Goal: Task Accomplishment & Management: Manage account settings

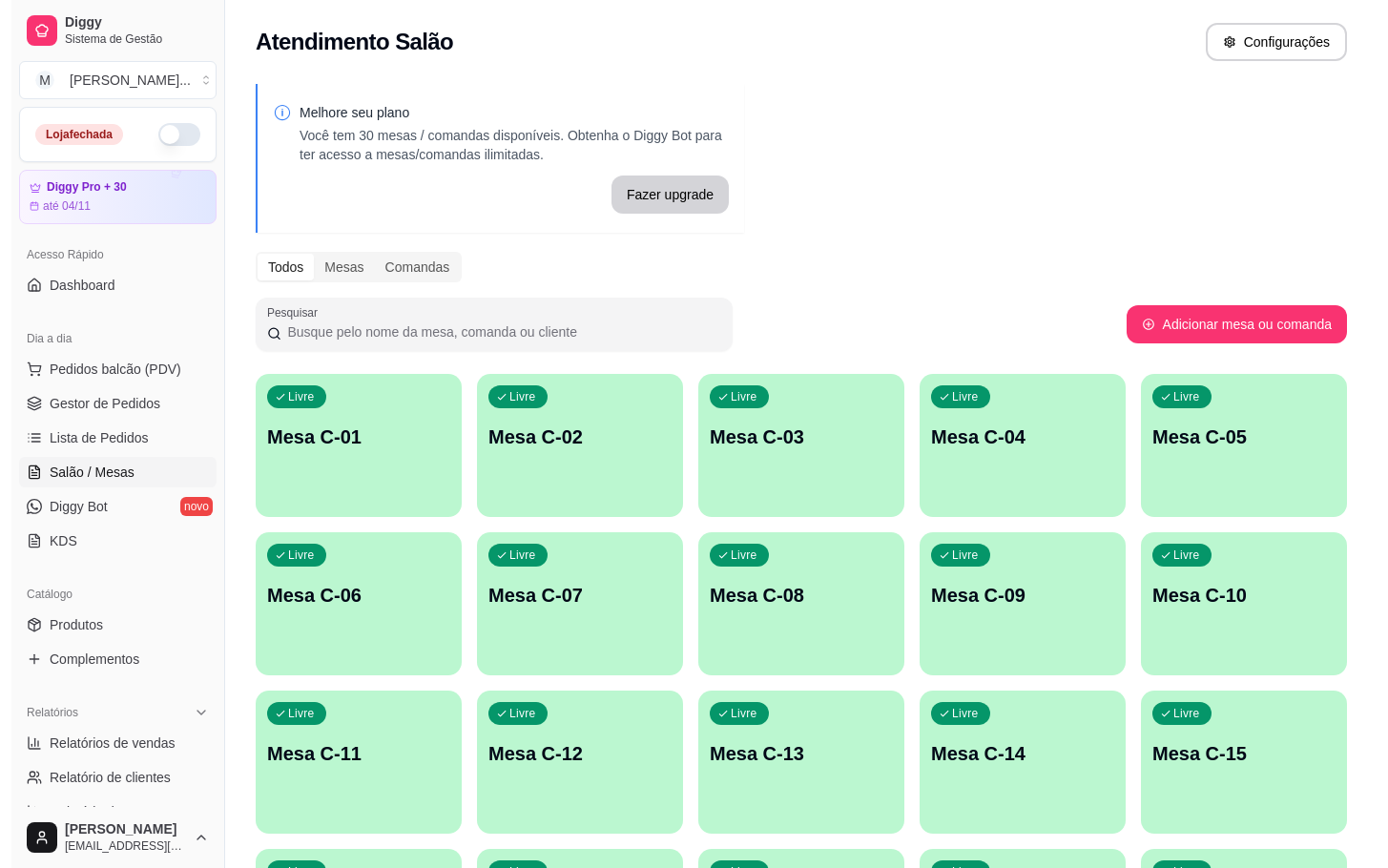
scroll to position [143, 0]
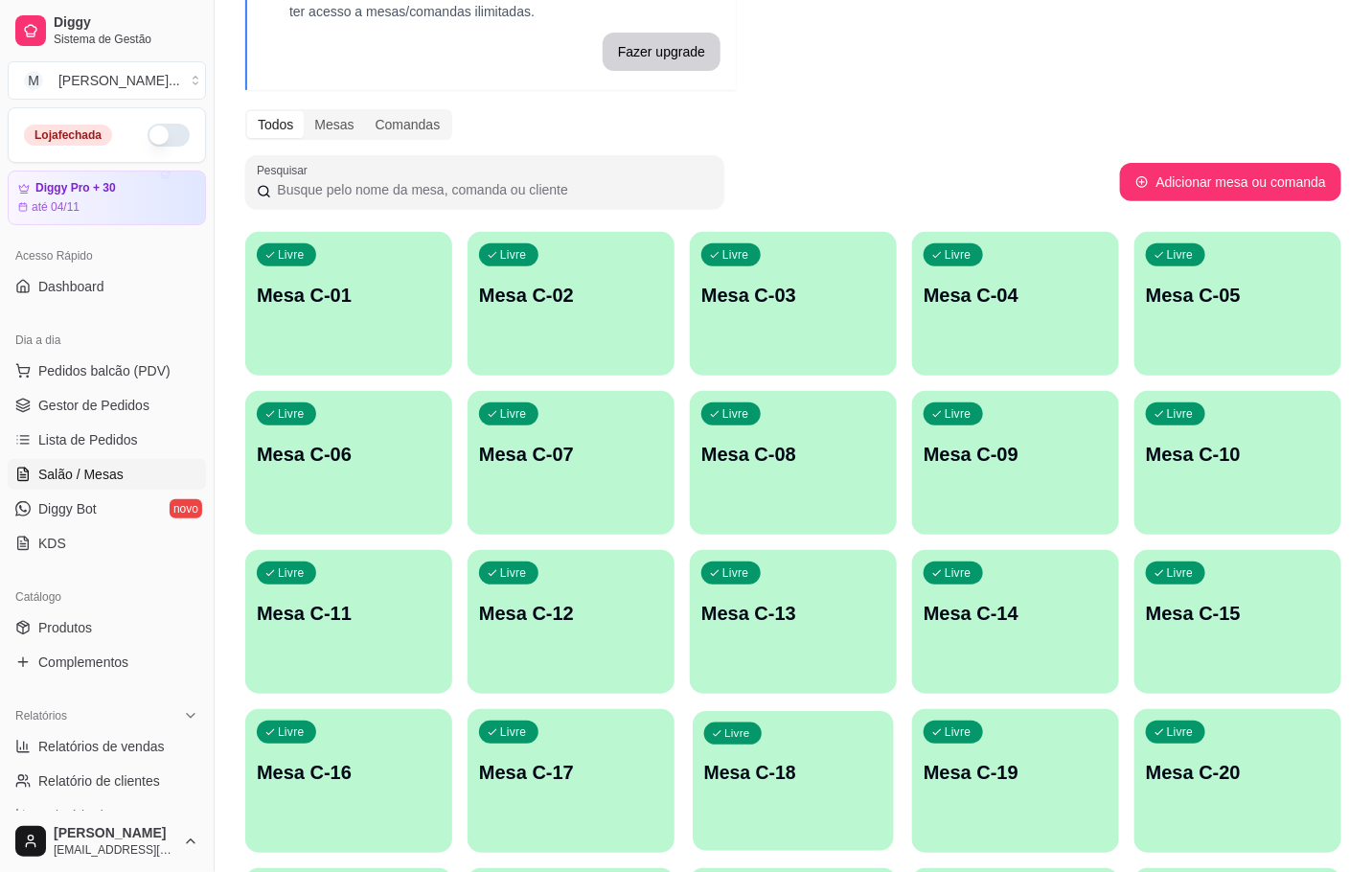
click at [795, 814] on div "Livre Mesa C-18" at bounding box center [794, 769] width 202 height 117
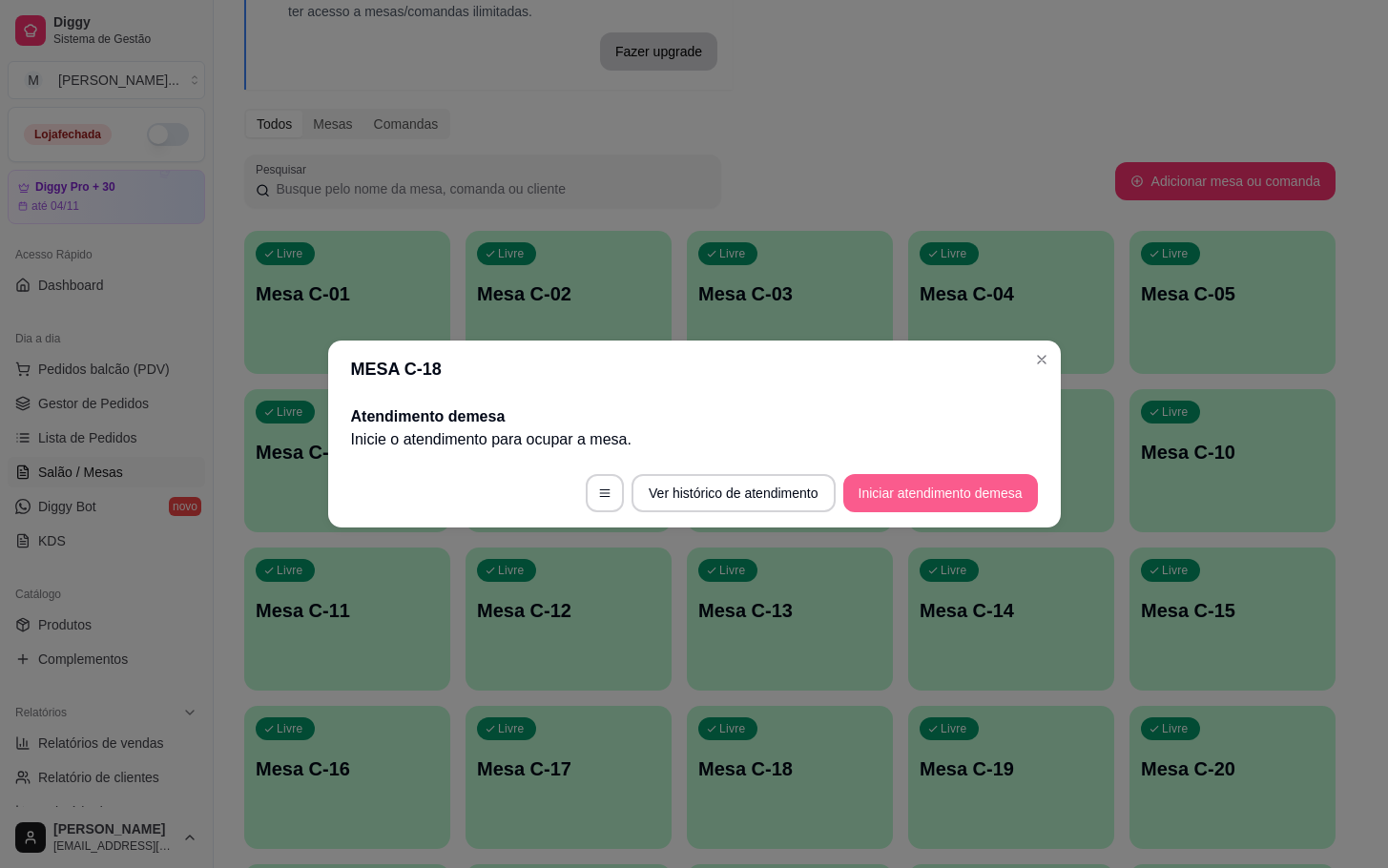
click at [897, 484] on button "Iniciar atendimento de mesa" at bounding box center [941, 493] width 195 height 38
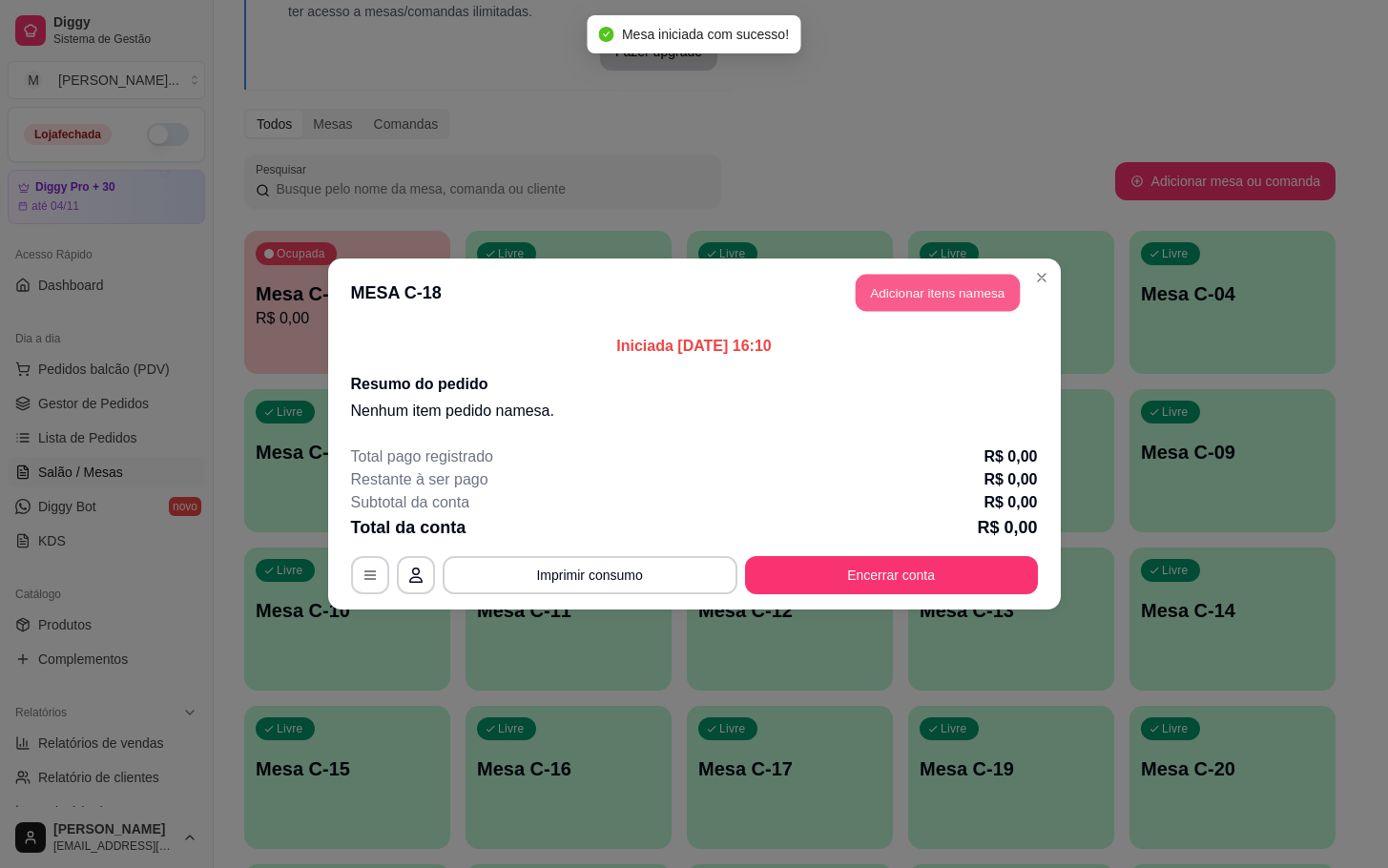
click at [939, 295] on button "Adicionar itens na mesa" at bounding box center [938, 292] width 164 height 37
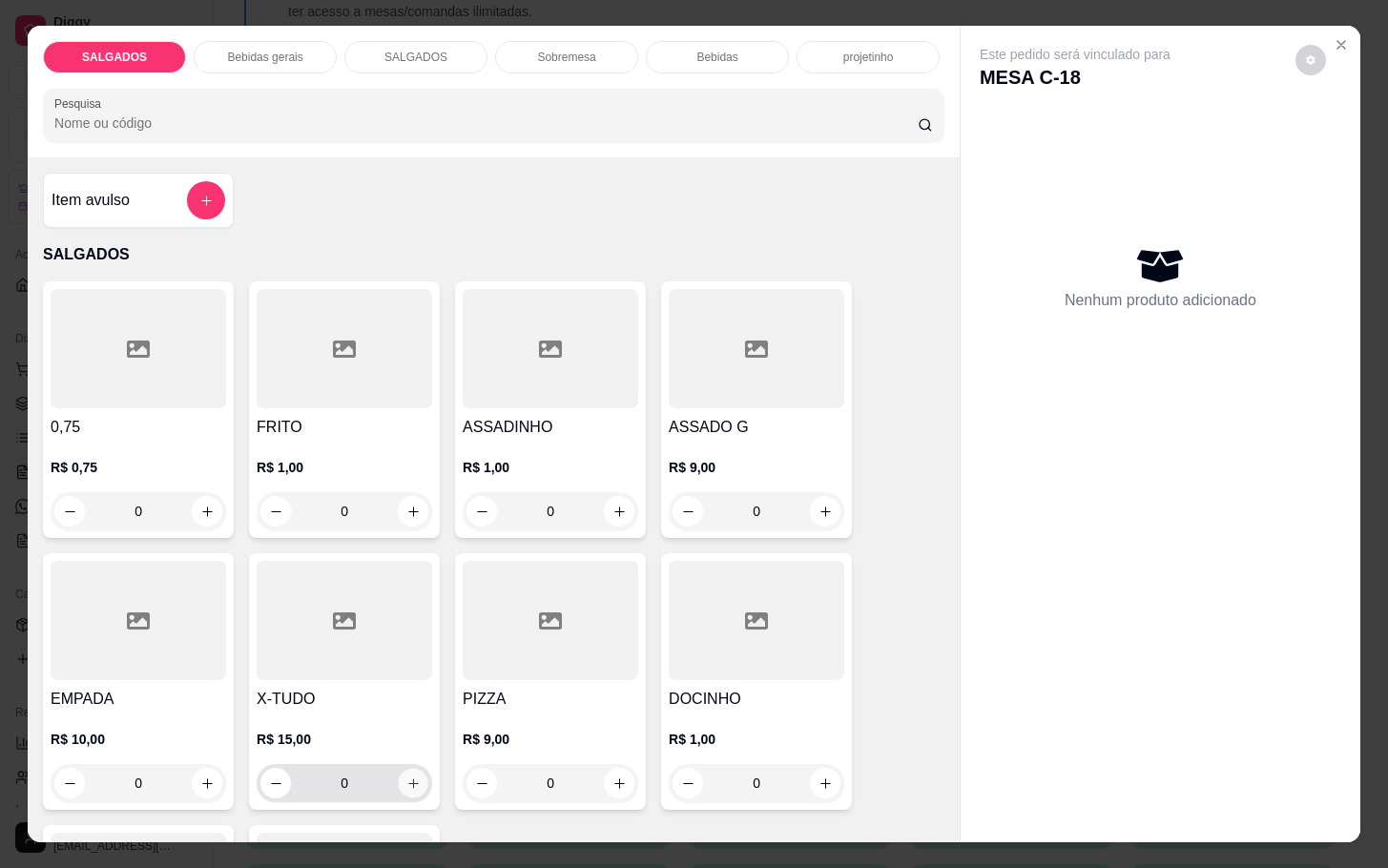
click at [407, 777] on icon "increase-product-quantity" at bounding box center [414, 783] width 14 height 14
type input "1"
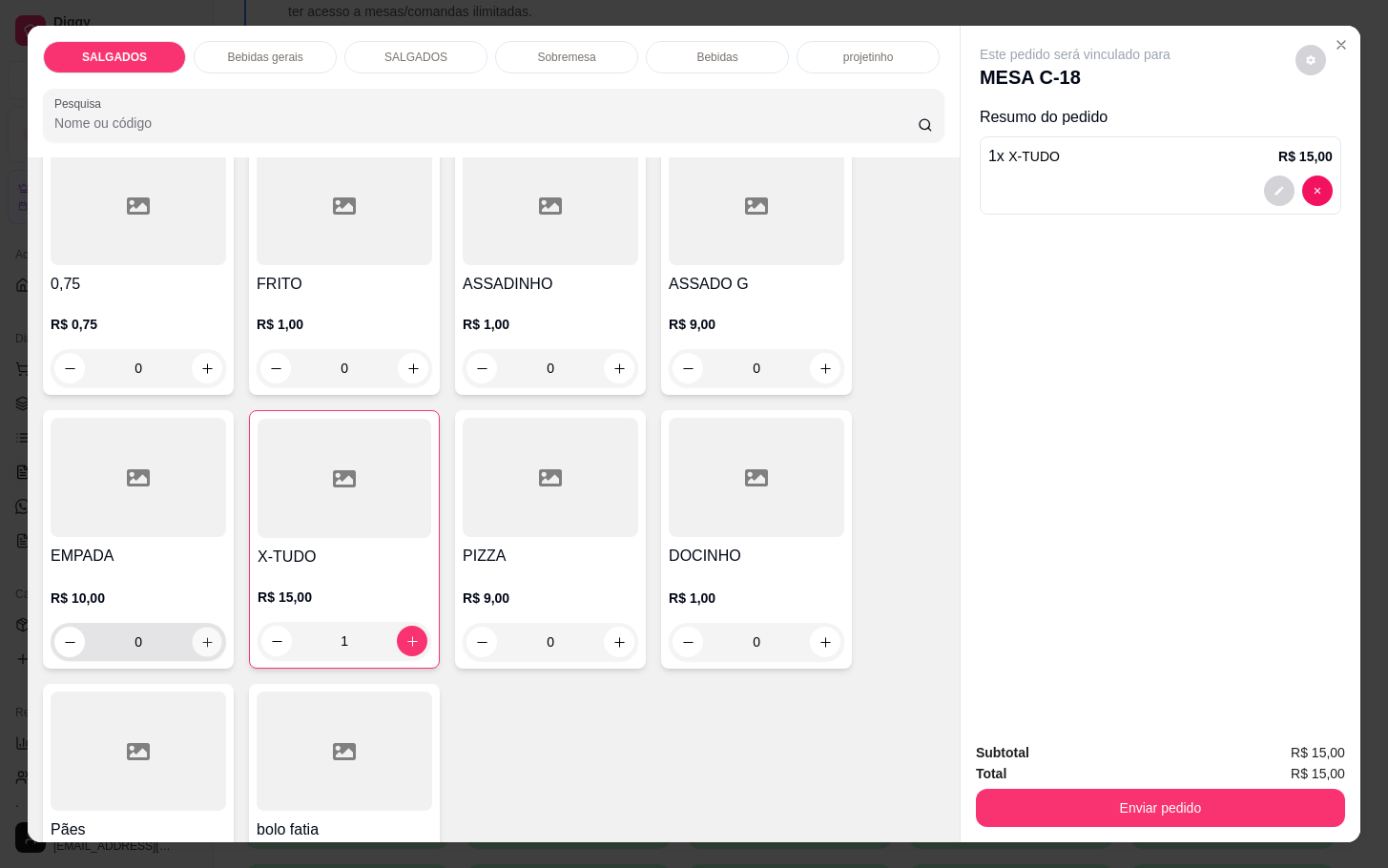
click at [201, 639] on icon "increase-product-quantity" at bounding box center [208, 642] width 14 height 14
type input "1"
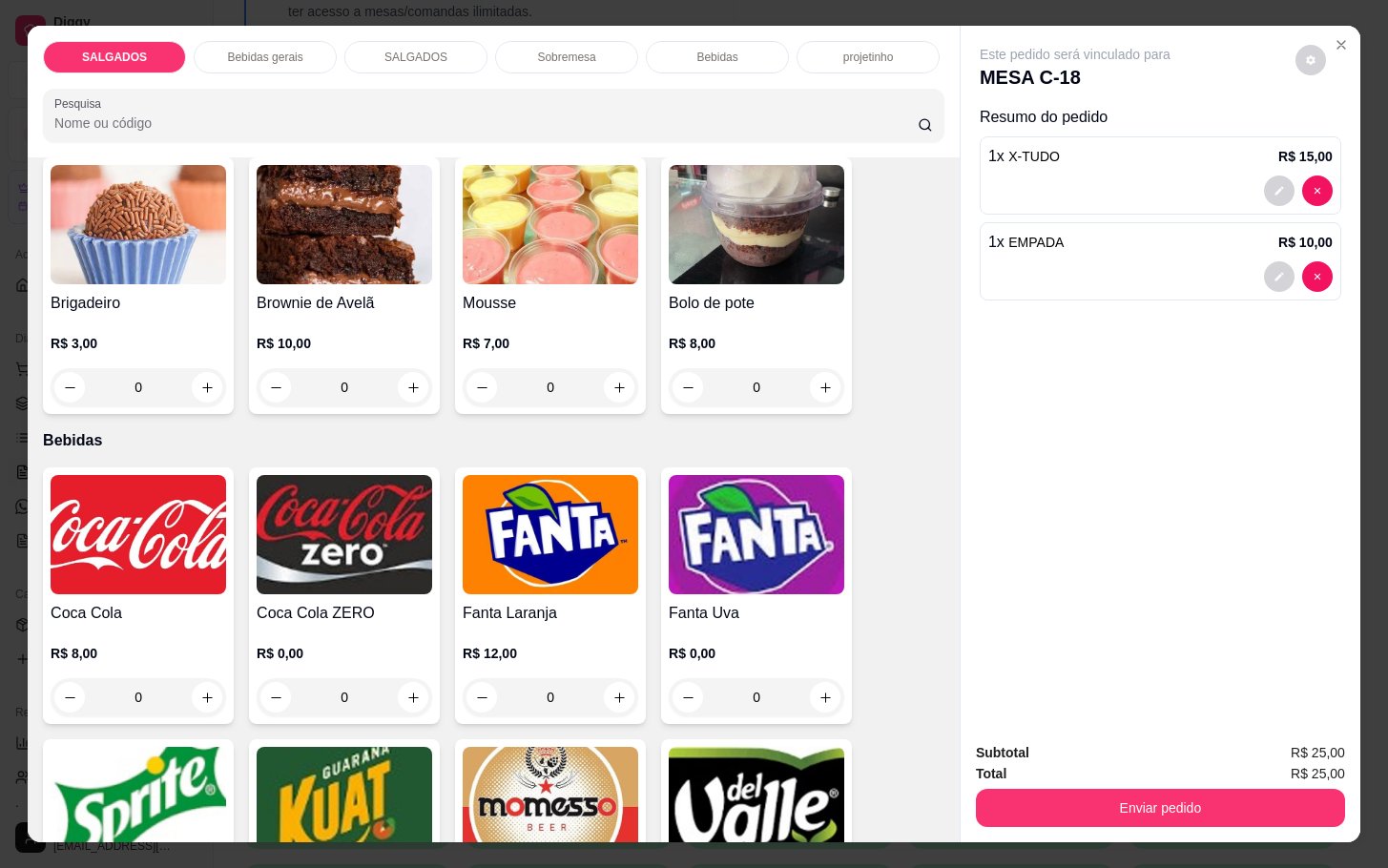
scroll to position [3149, 0]
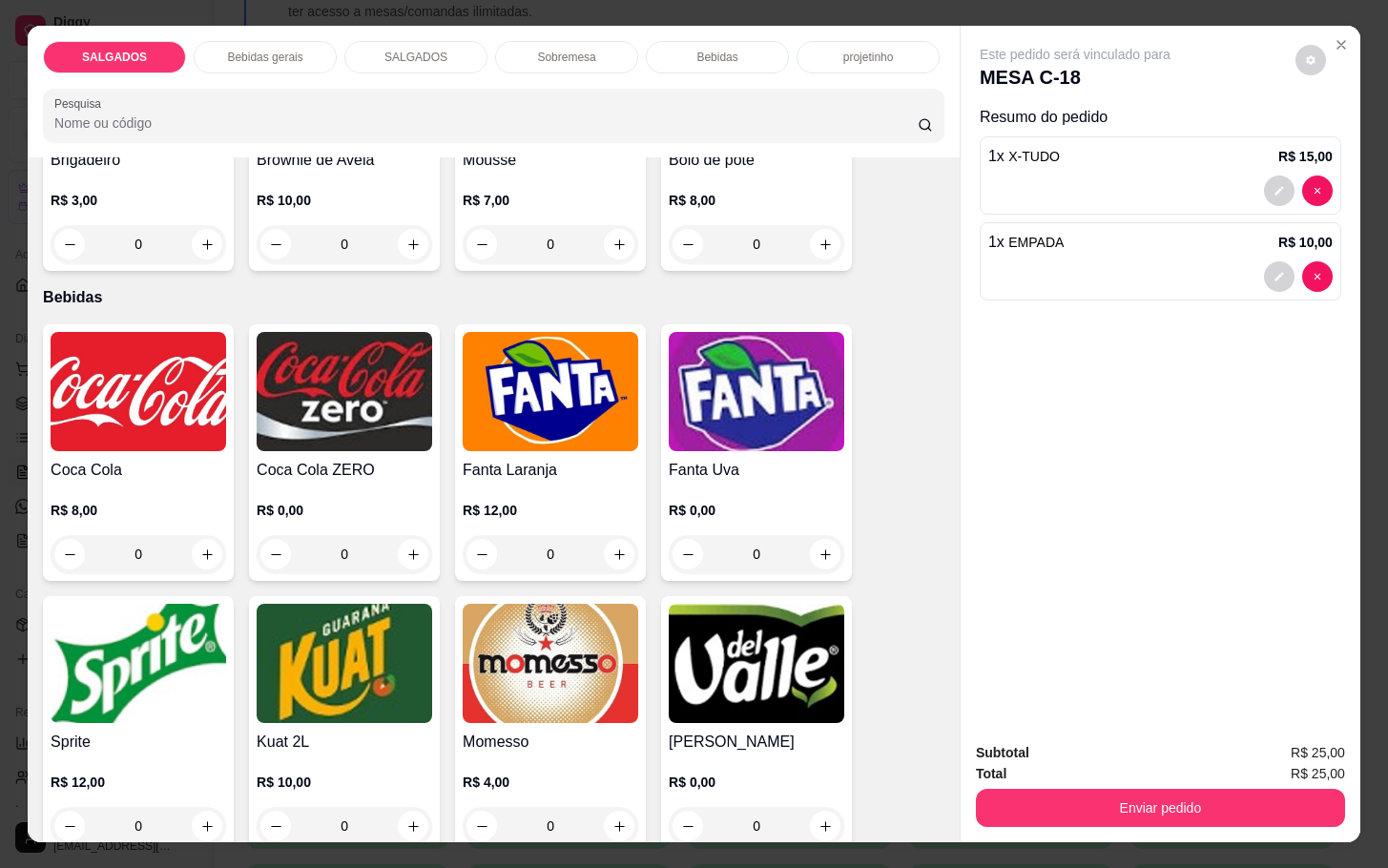
click at [164, 501] on p "R$ 8,00" at bounding box center [138, 510] width 176 height 19
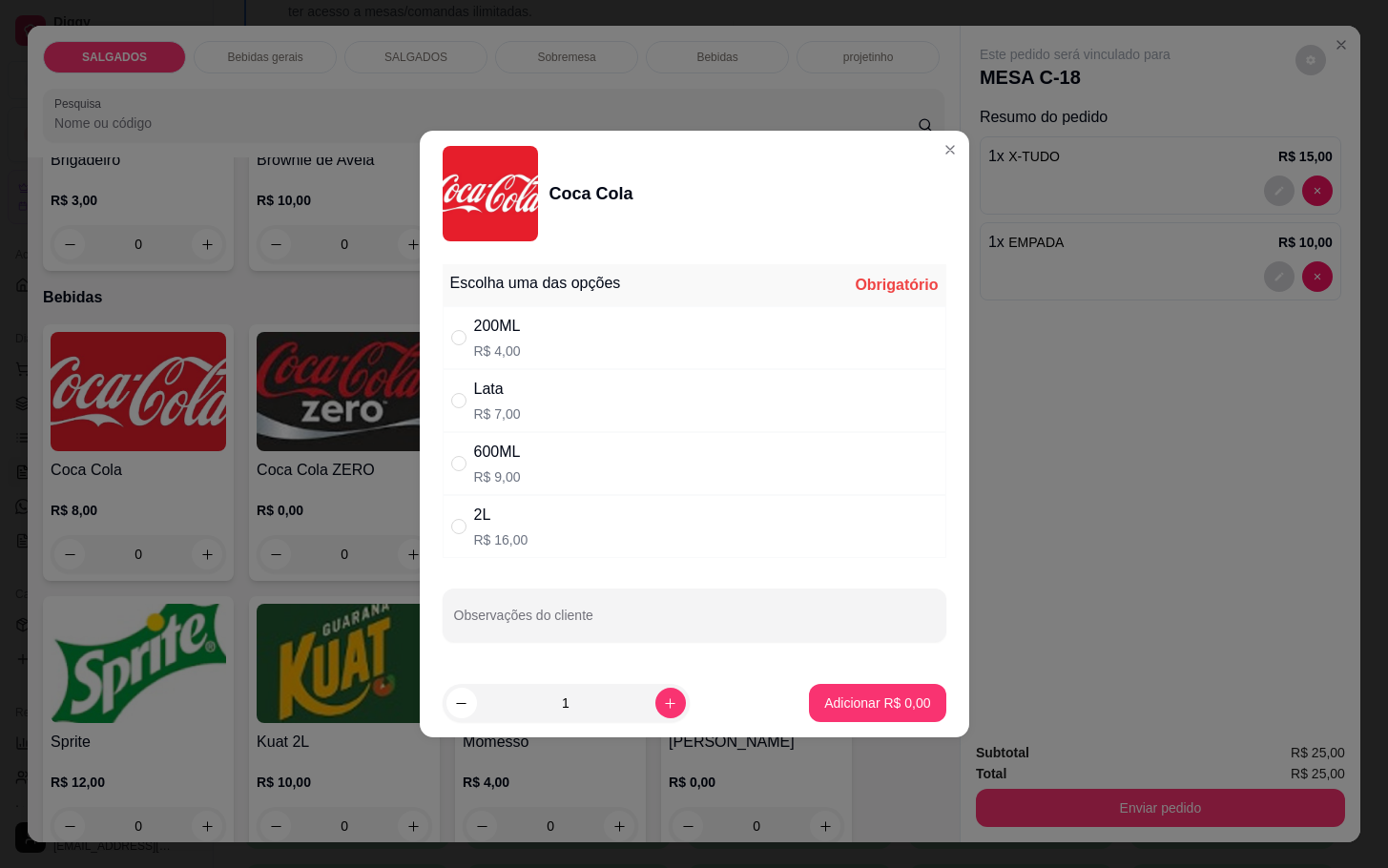
click at [463, 475] on div "600ML R$ 9,00" at bounding box center [694, 463] width 504 height 63
radio input "true"
click at [862, 721] on button "Adicionar R$ 9,00" at bounding box center [877, 703] width 132 height 37
type input "1"
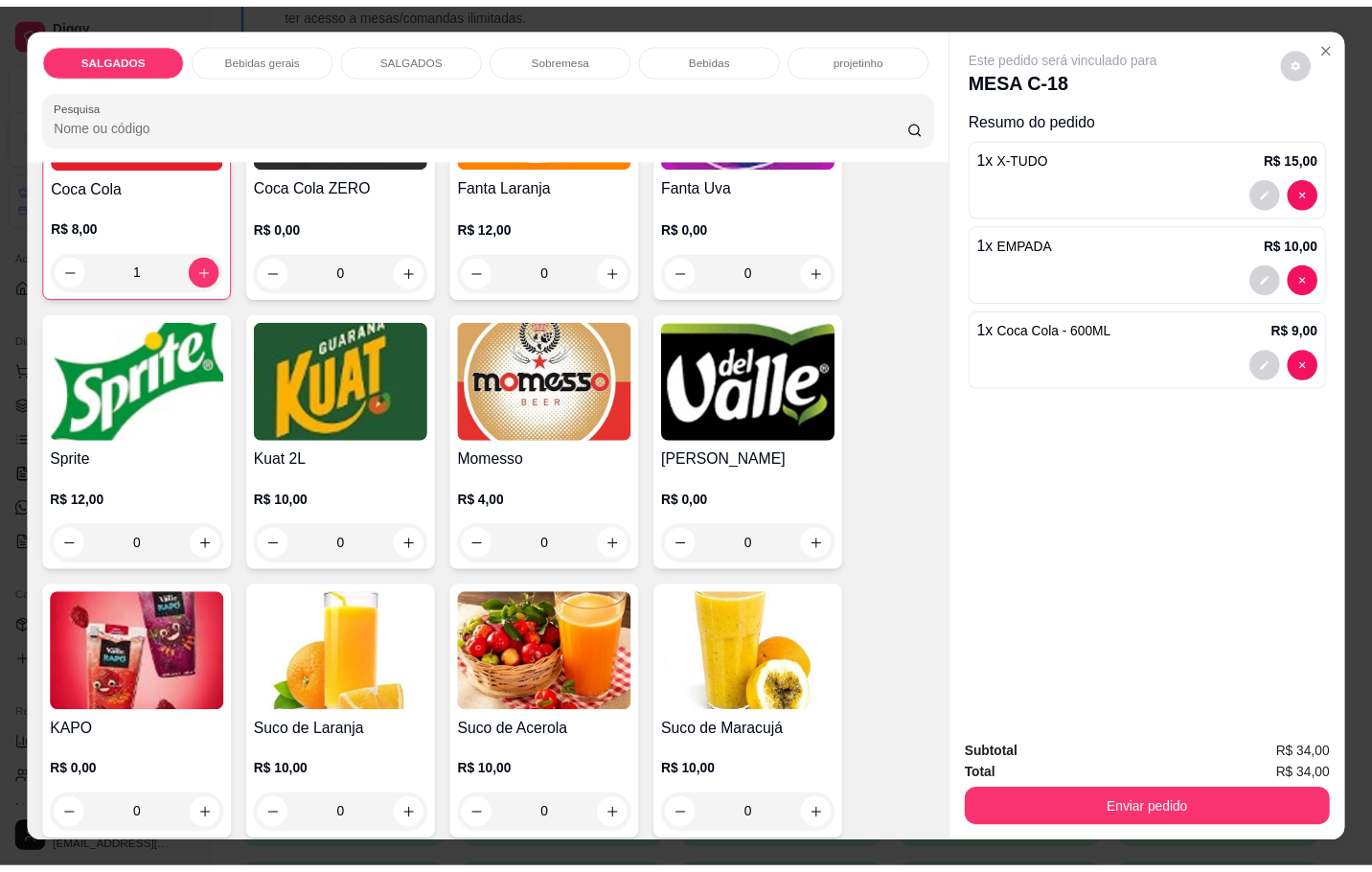
scroll to position [3739, 0]
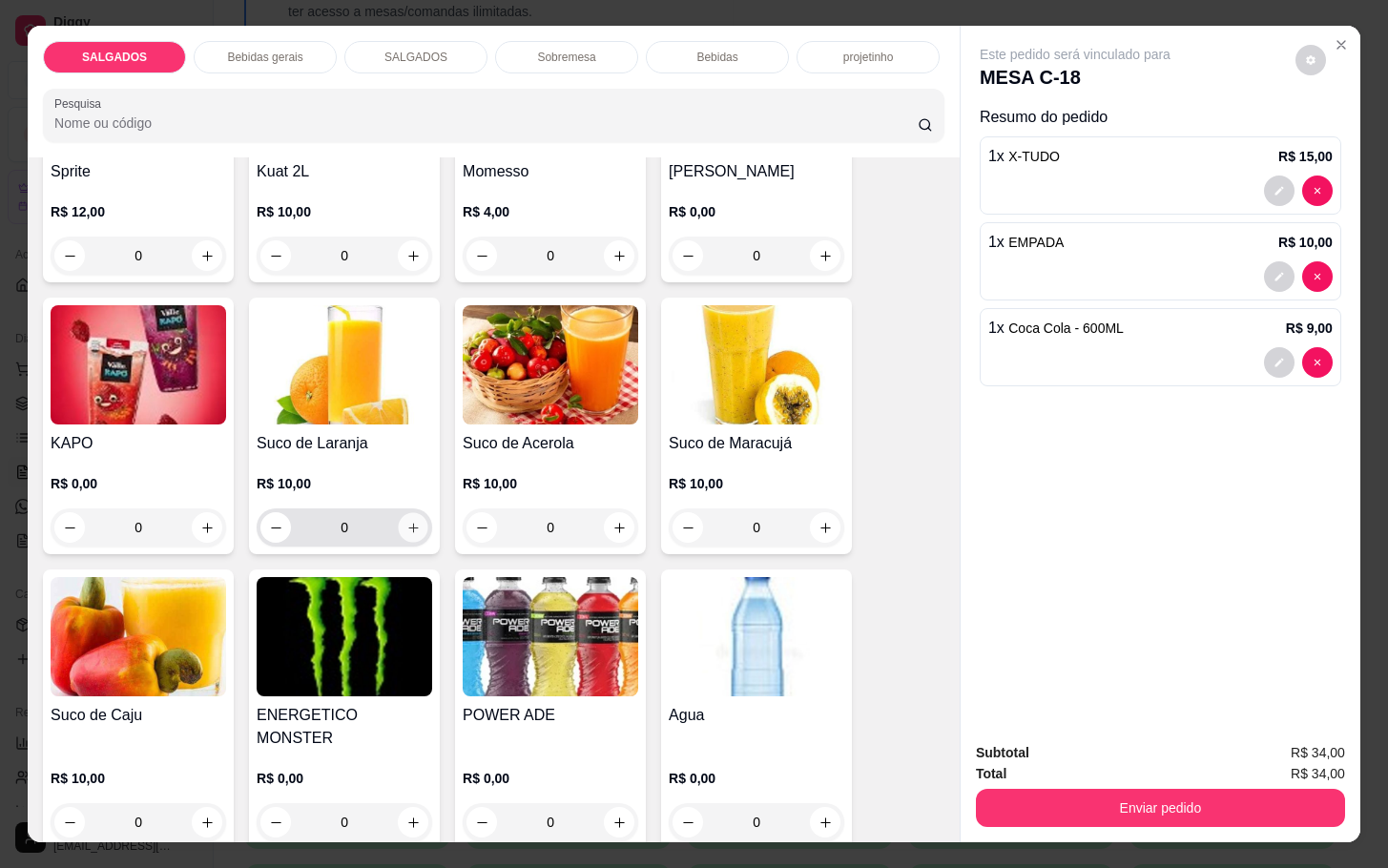
click at [408, 528] on button "increase-product-quantity" at bounding box center [414, 528] width 30 height 30
type input "1"
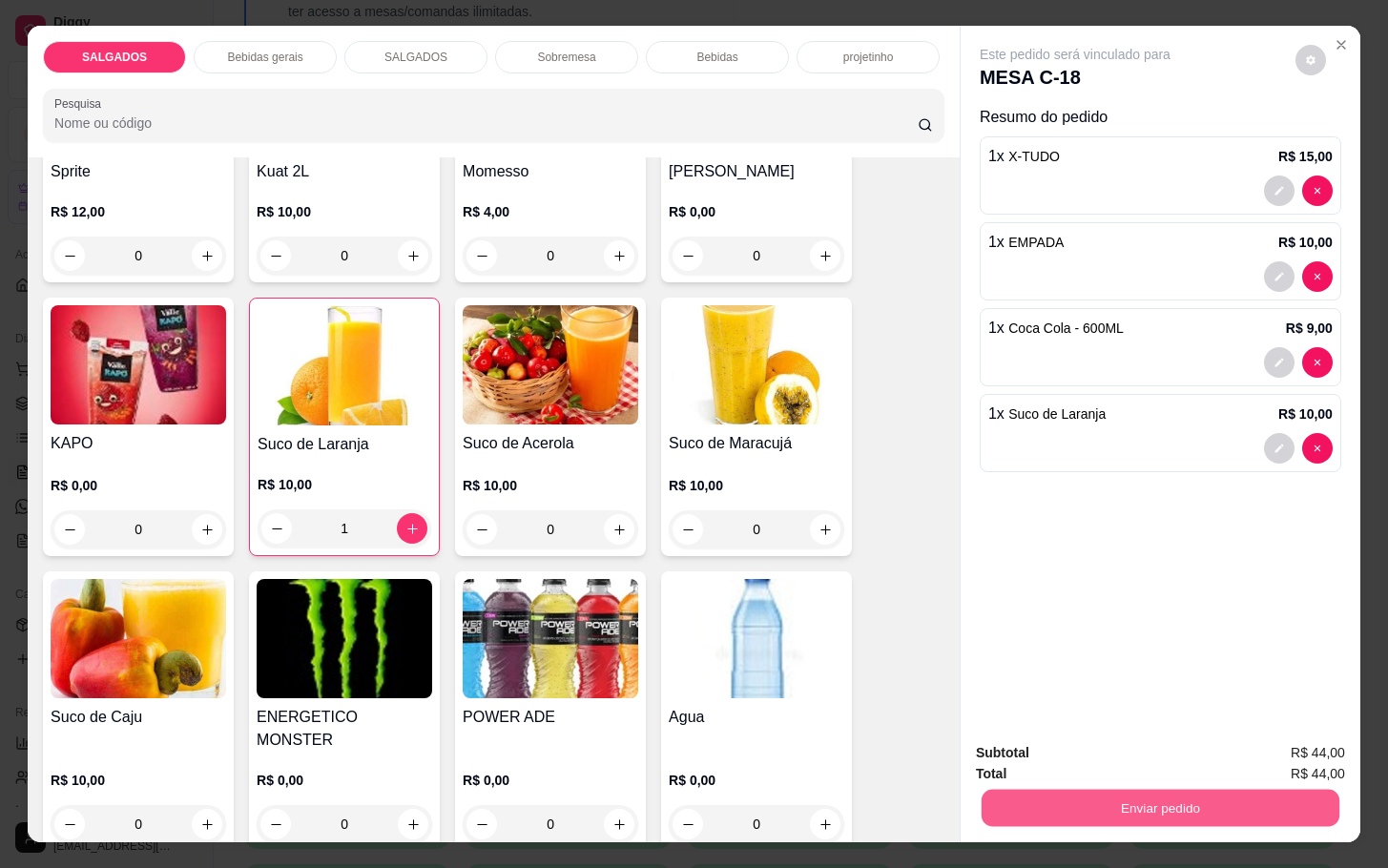
click at [1091, 791] on button "Enviar pedido" at bounding box center [1160, 807] width 358 height 37
click at [1291, 754] on button "Enviar pedido" at bounding box center [1293, 751] width 107 height 36
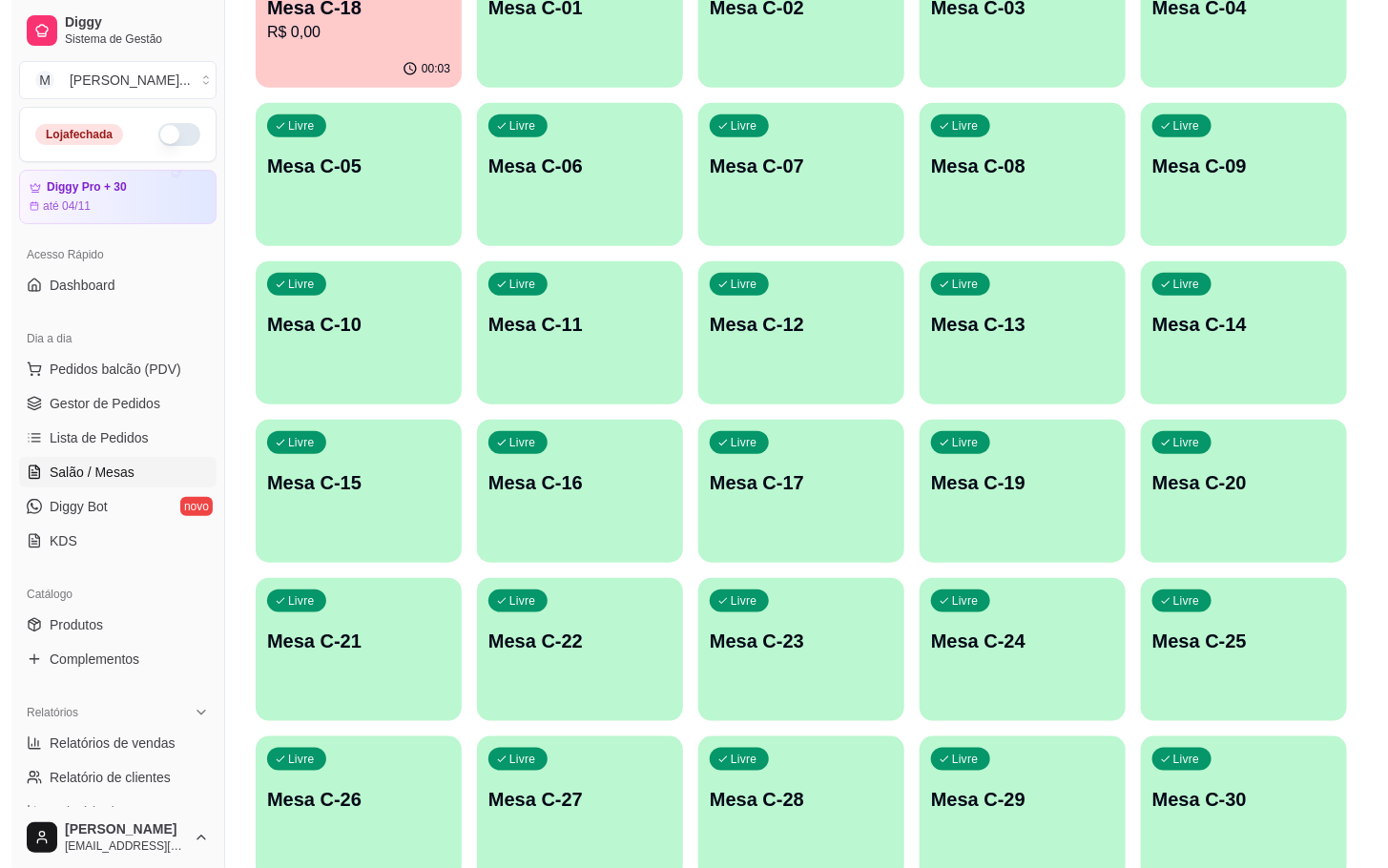
scroll to position [518, 0]
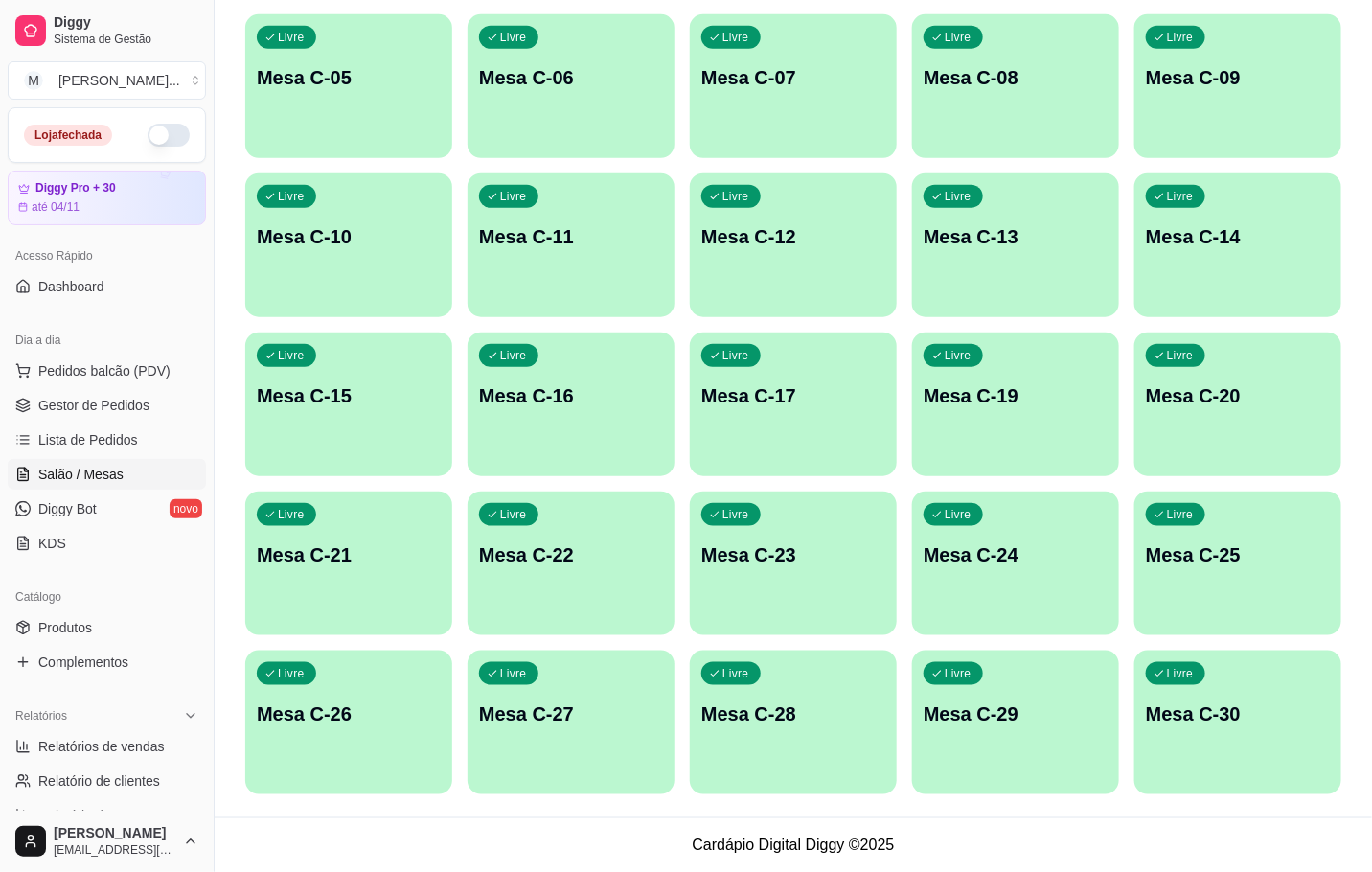
click at [1197, 711] on p "Mesa C-30" at bounding box center [1238, 713] width 184 height 27
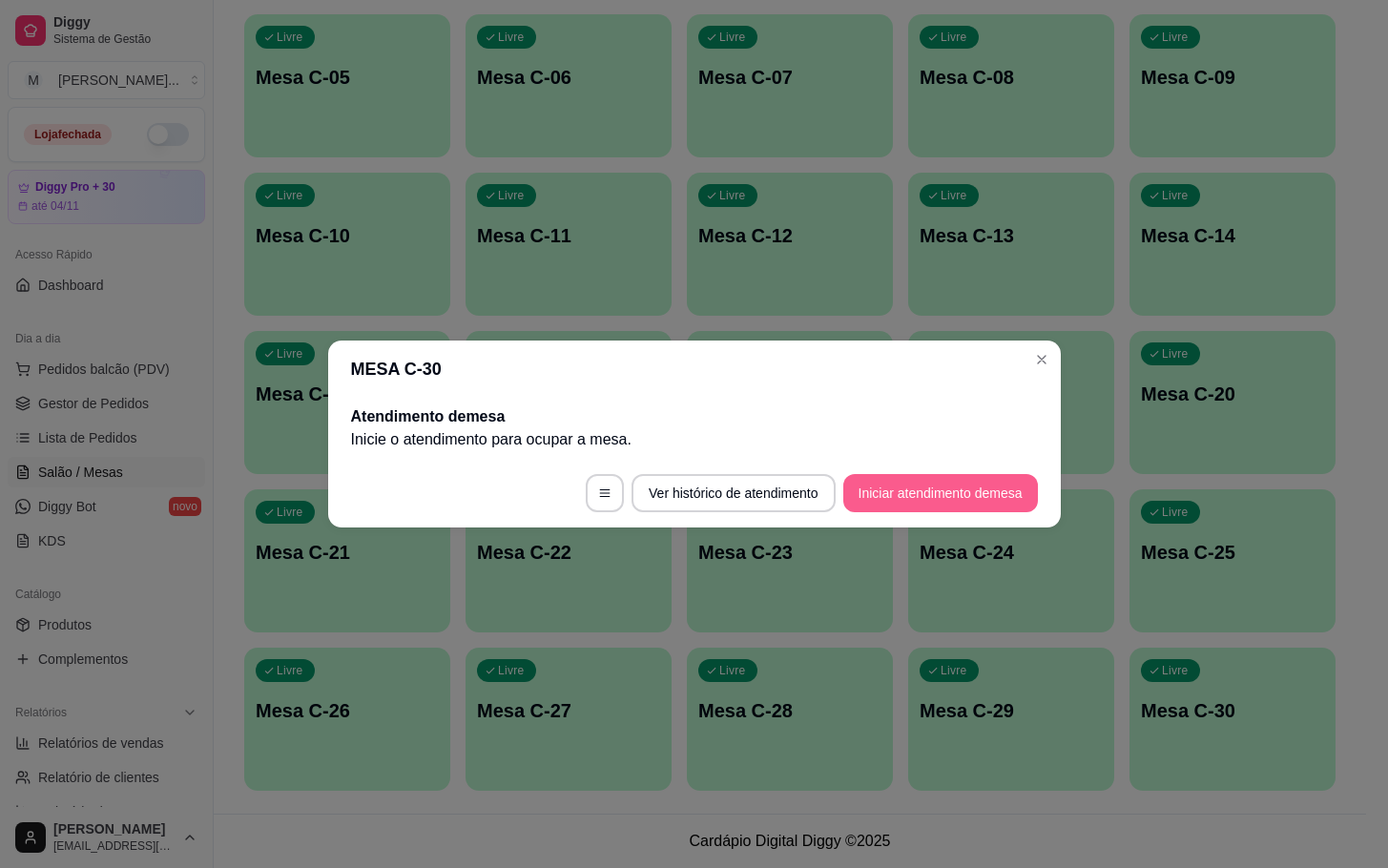
click at [942, 499] on button "Iniciar atendimento de mesa" at bounding box center [941, 493] width 195 height 38
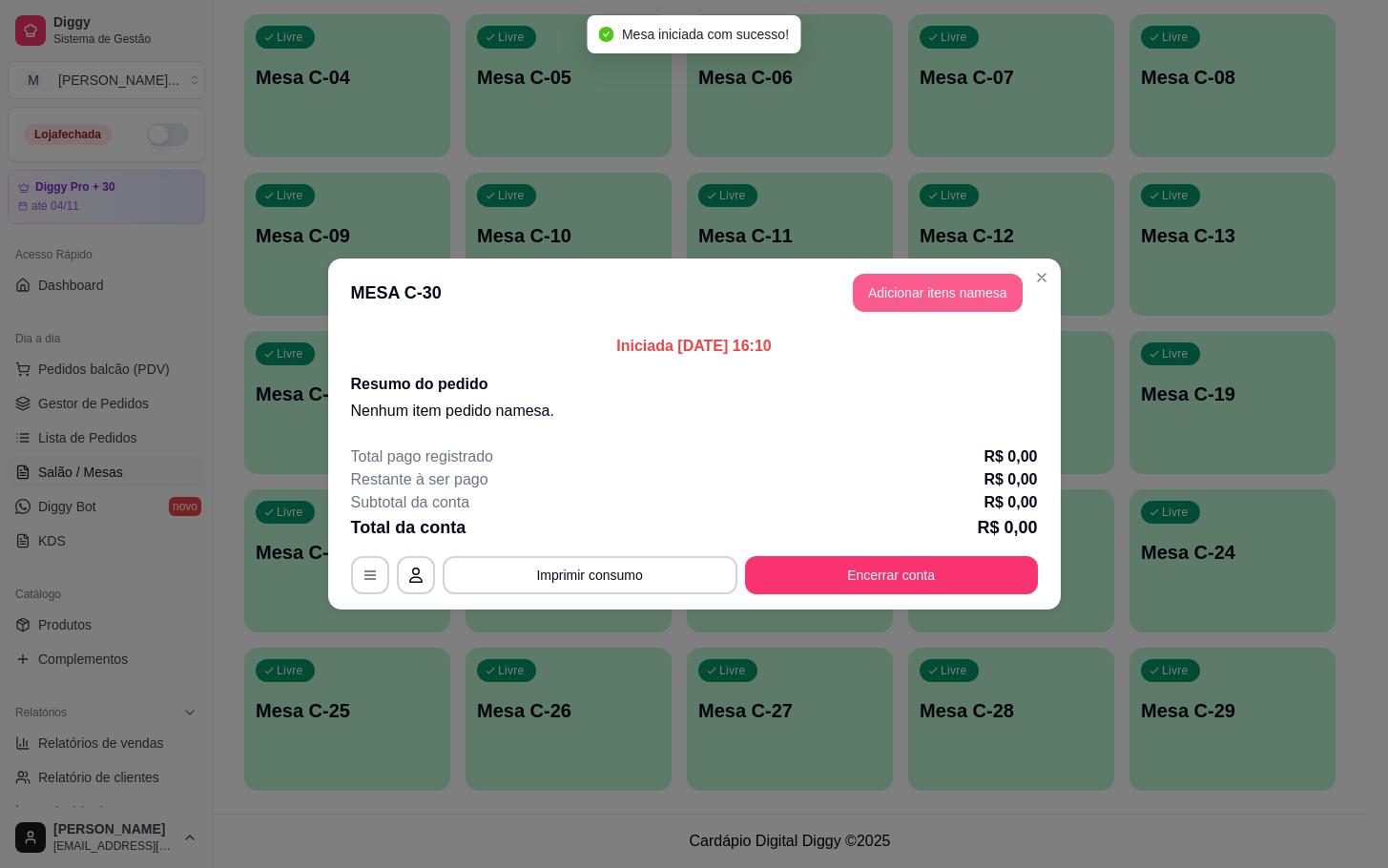
click at [937, 287] on button "Adicionar itens na mesa" at bounding box center [938, 292] width 170 height 38
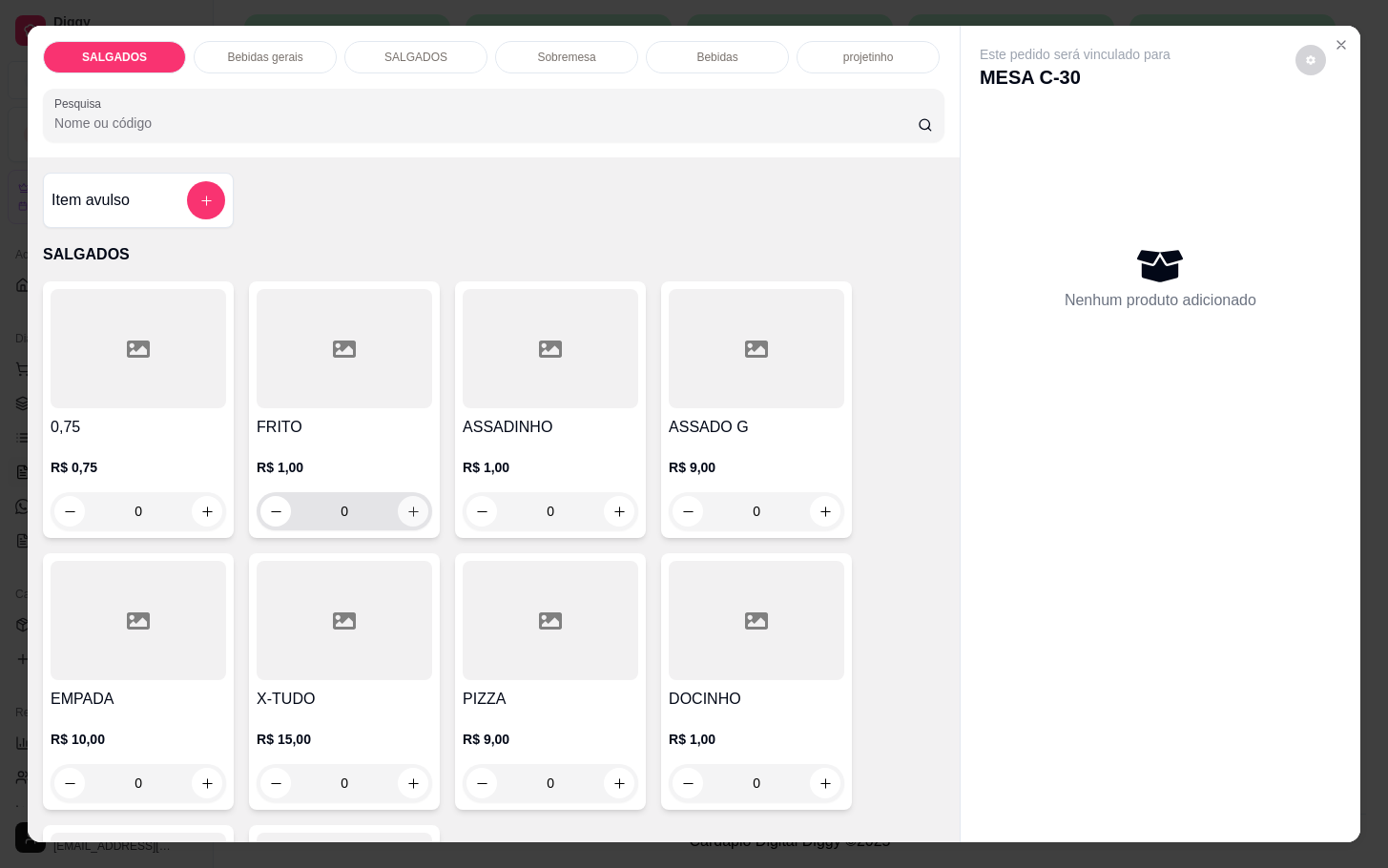
click at [405, 516] on button "increase-product-quantity" at bounding box center [413, 511] width 31 height 31
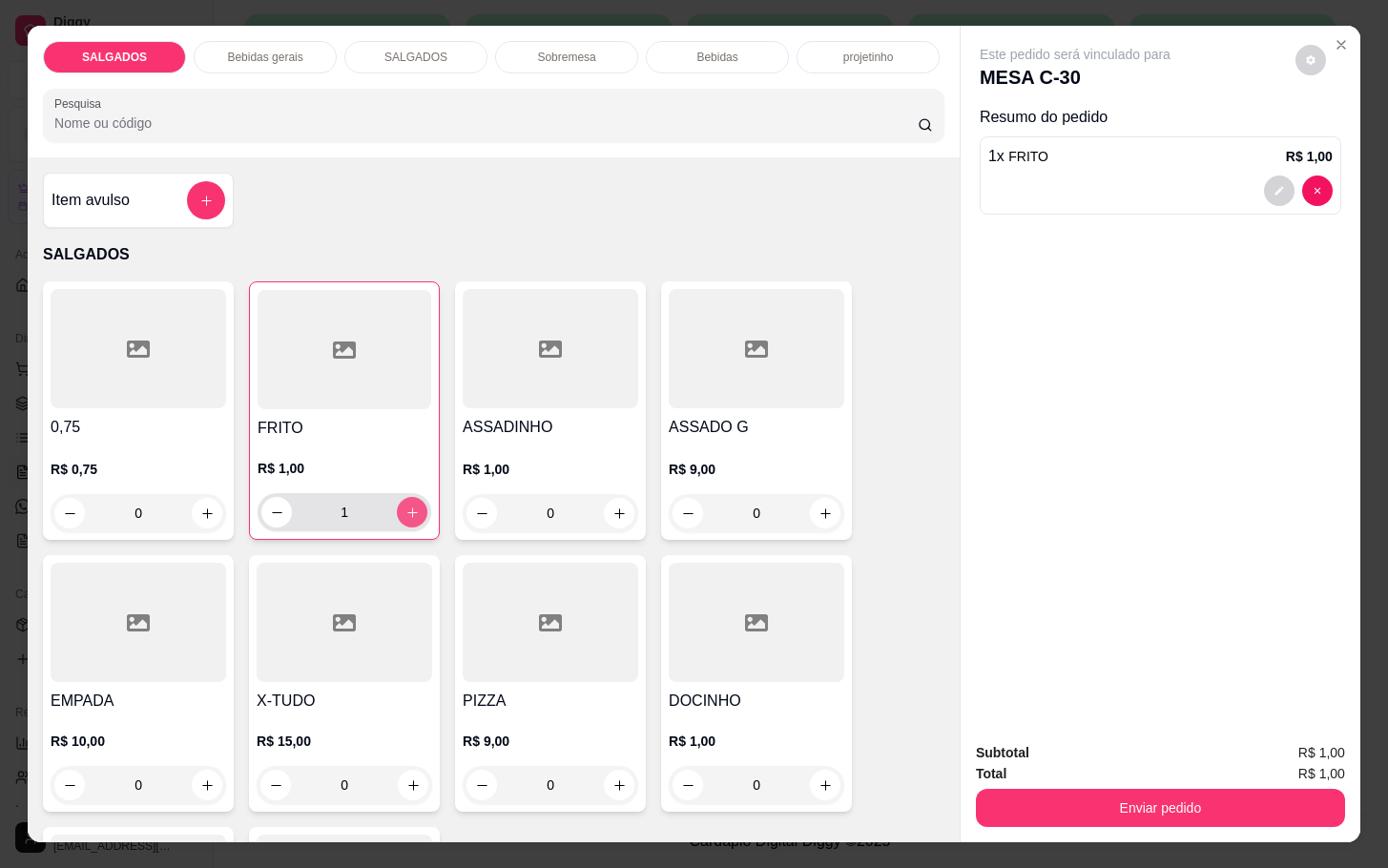
click at [405, 516] on button "increase-product-quantity" at bounding box center [412, 512] width 31 height 31
type input "5"
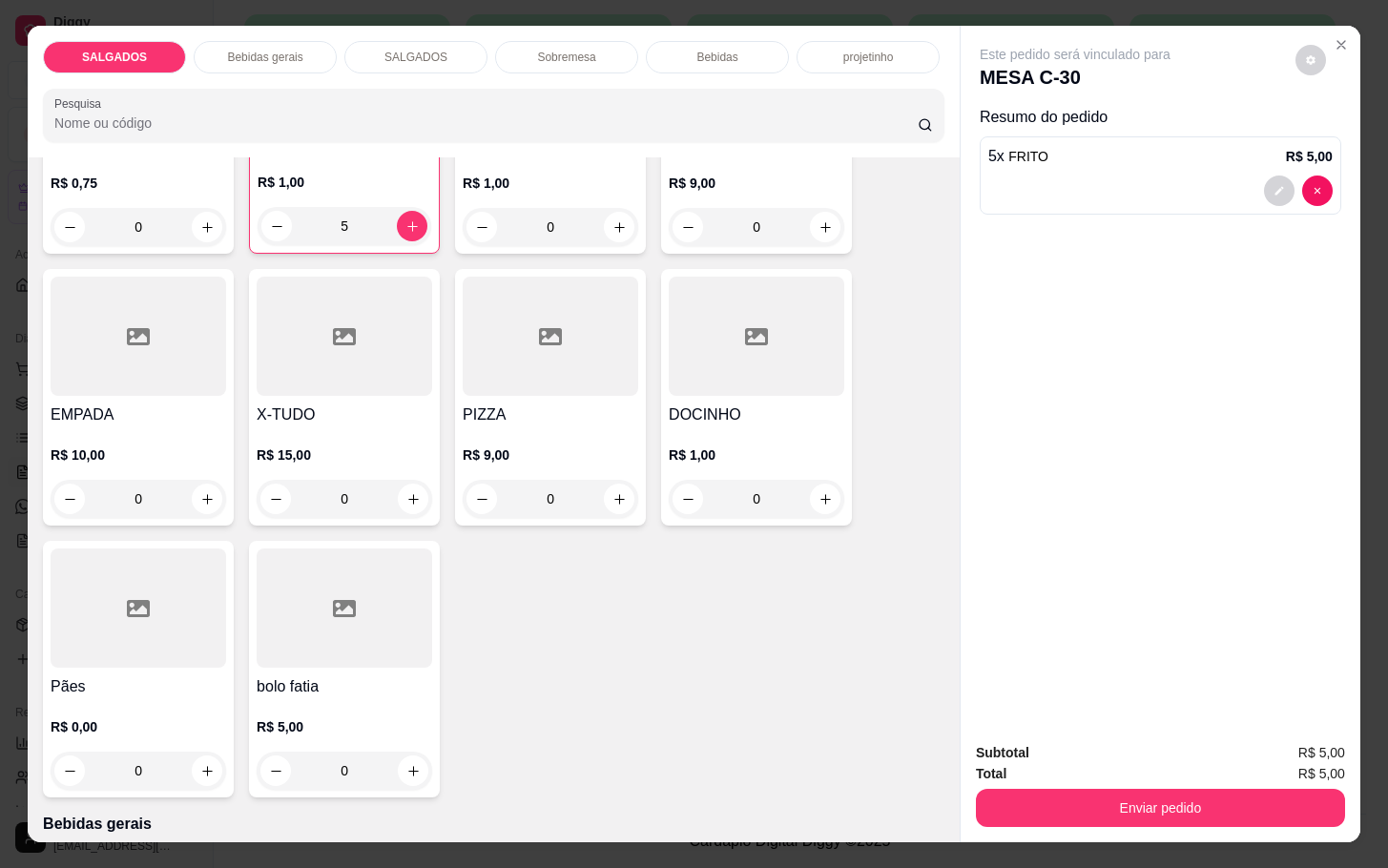
scroll to position [0, 0]
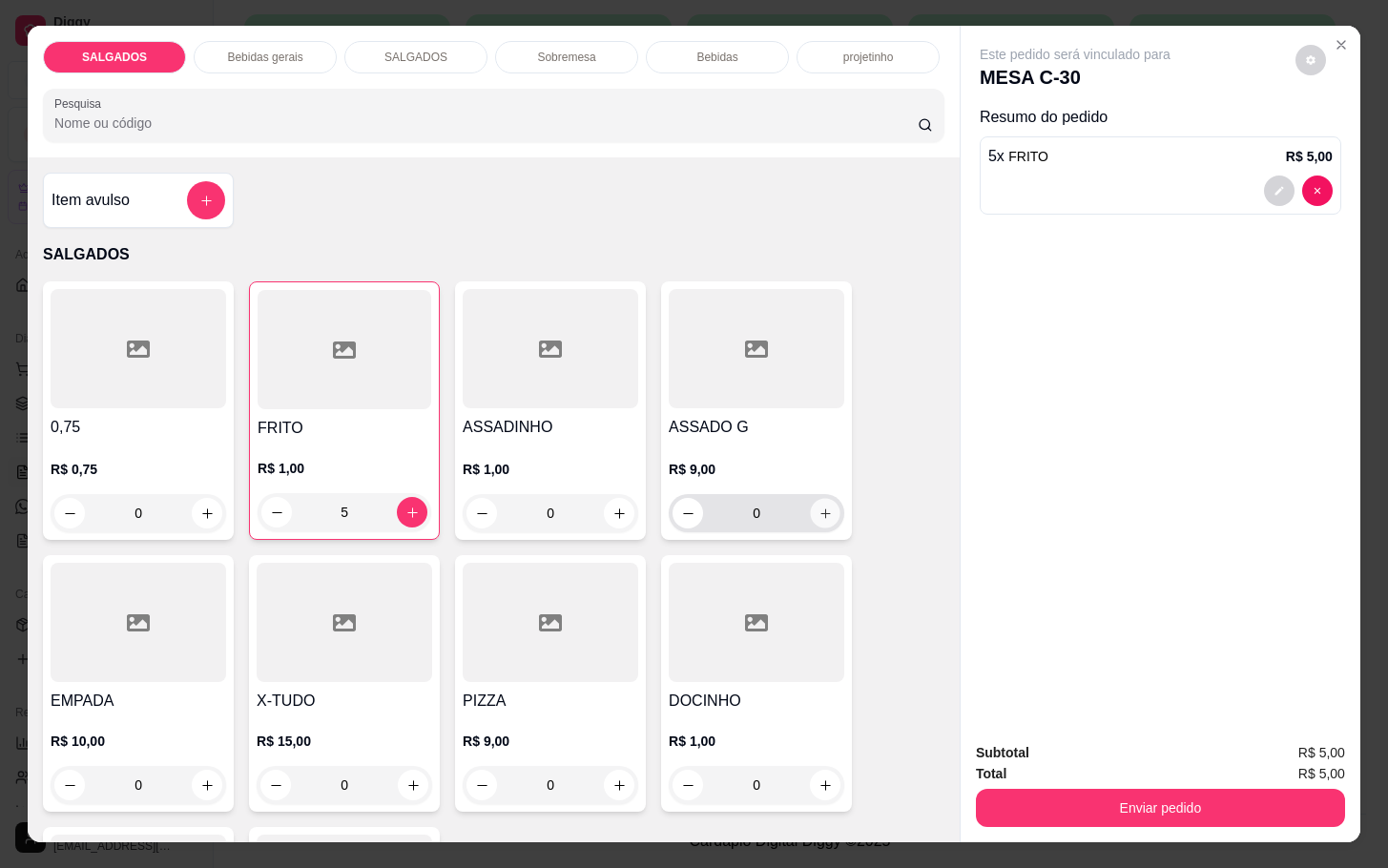
click at [816, 516] on button "increase-product-quantity" at bounding box center [826, 514] width 30 height 30
type input "1"
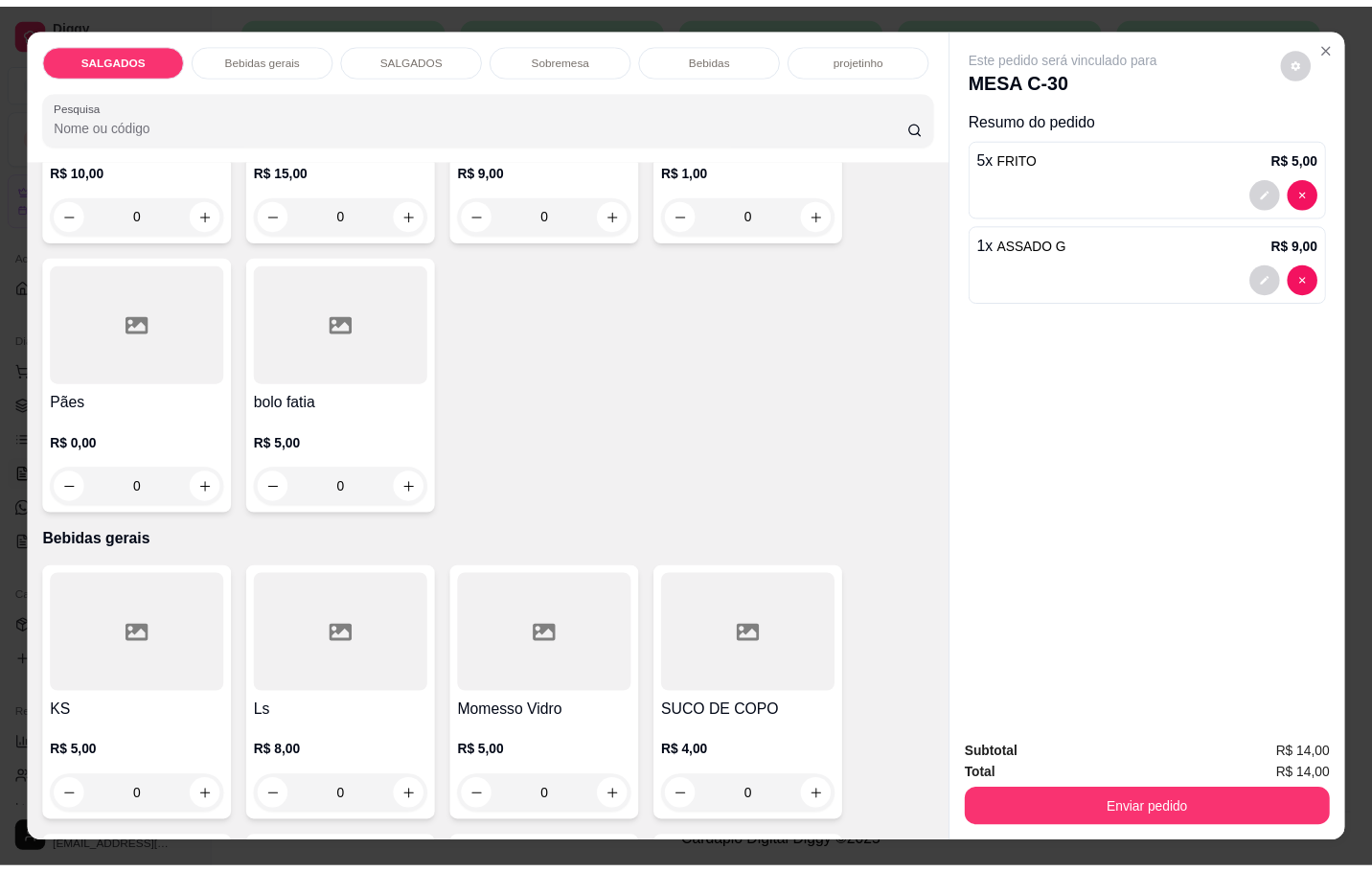
scroll to position [1007, 0]
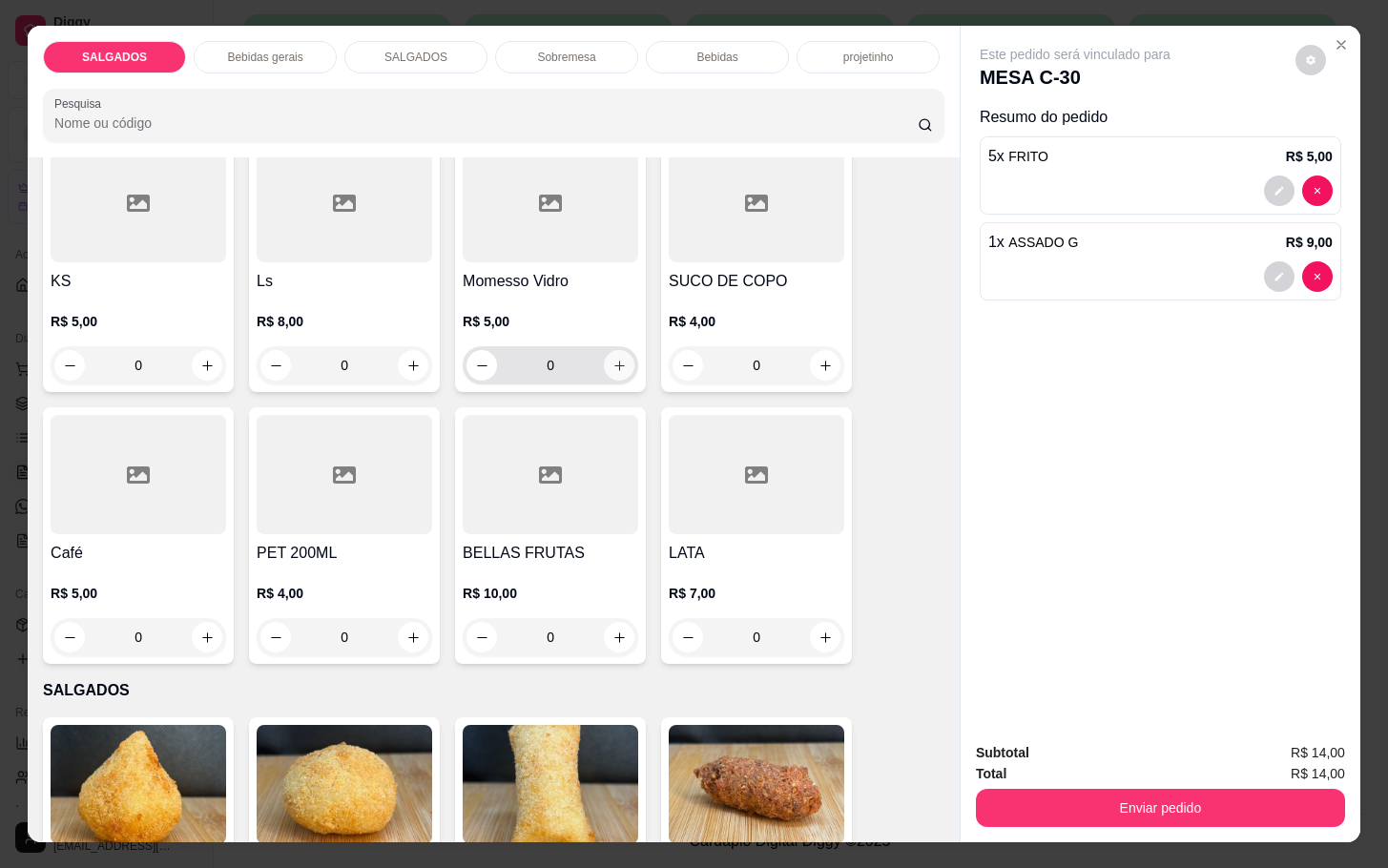
click at [612, 362] on icon "increase-product-quantity" at bounding box center [619, 366] width 14 height 14
type input "1"
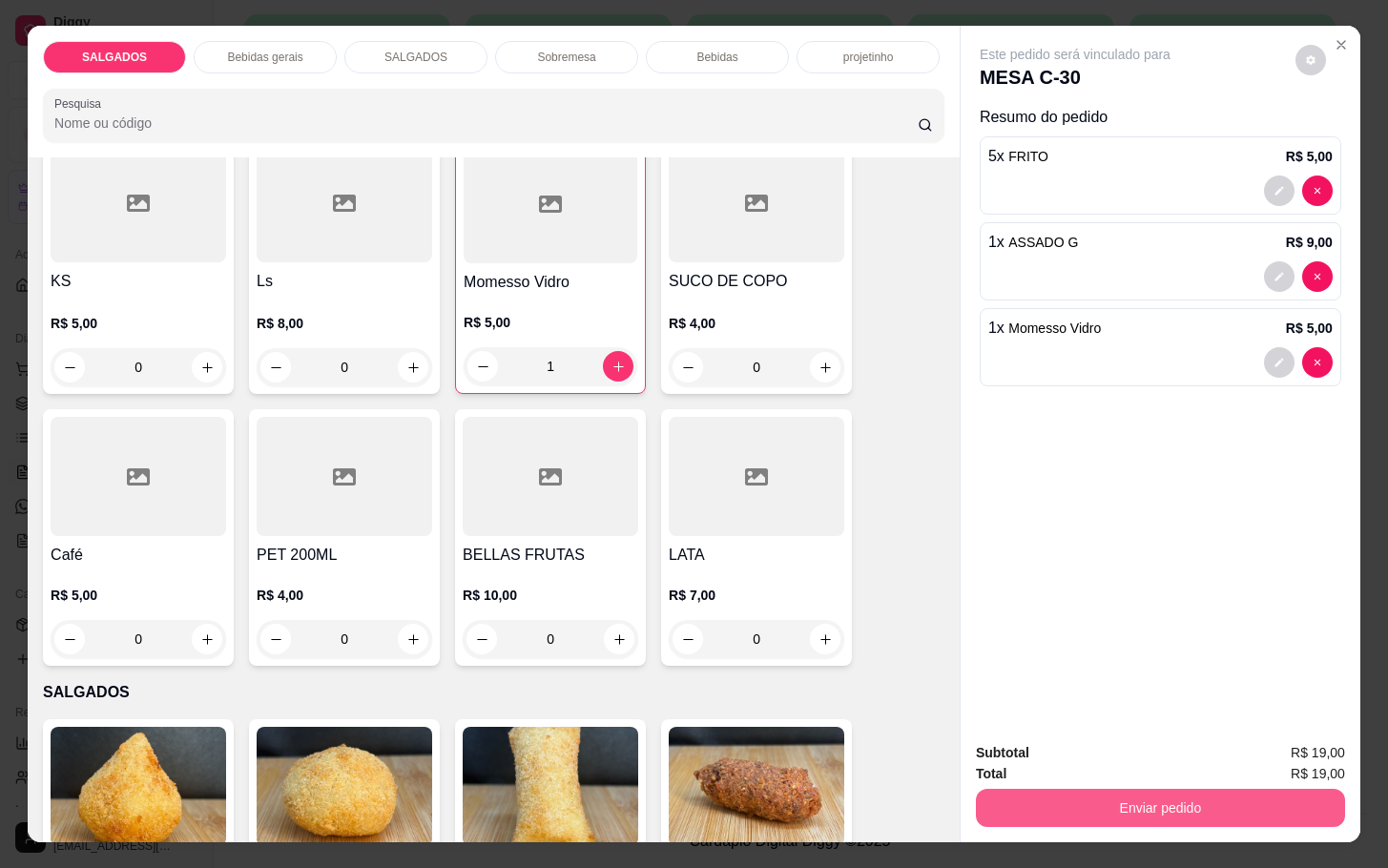
click at [1066, 795] on button "Enviar pedido" at bounding box center [1160, 808] width 369 height 38
click at [1264, 737] on button "Enviar pedido" at bounding box center [1293, 751] width 107 height 36
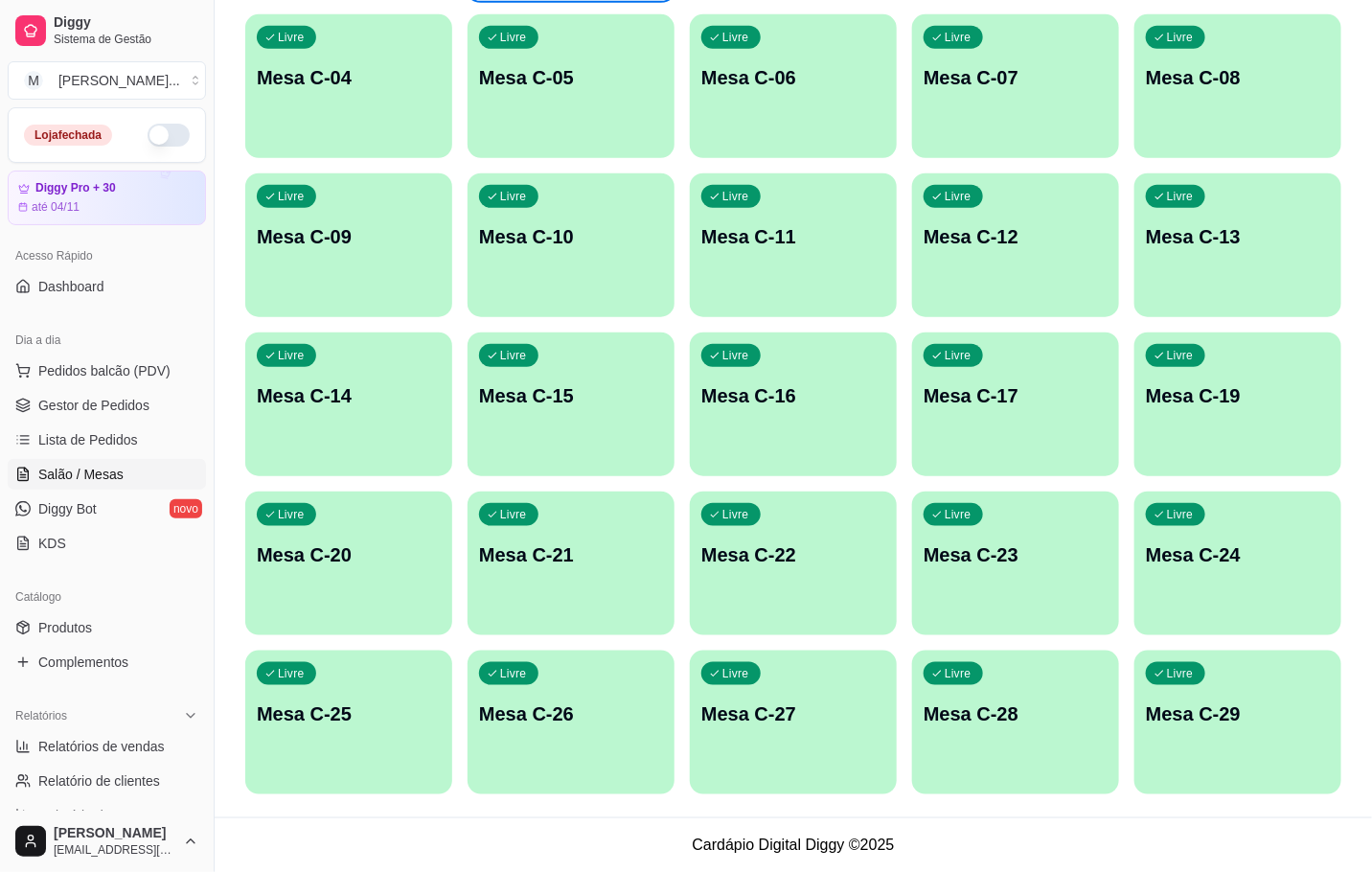
click at [982, 44] on div "Ocupada Mesa C-18 R$ 44,00 00:10 Ocupada Mesa C-30 R$ 19,00 00:06 Livre Mesa C-…" at bounding box center [794, 325] width 1096 height 939
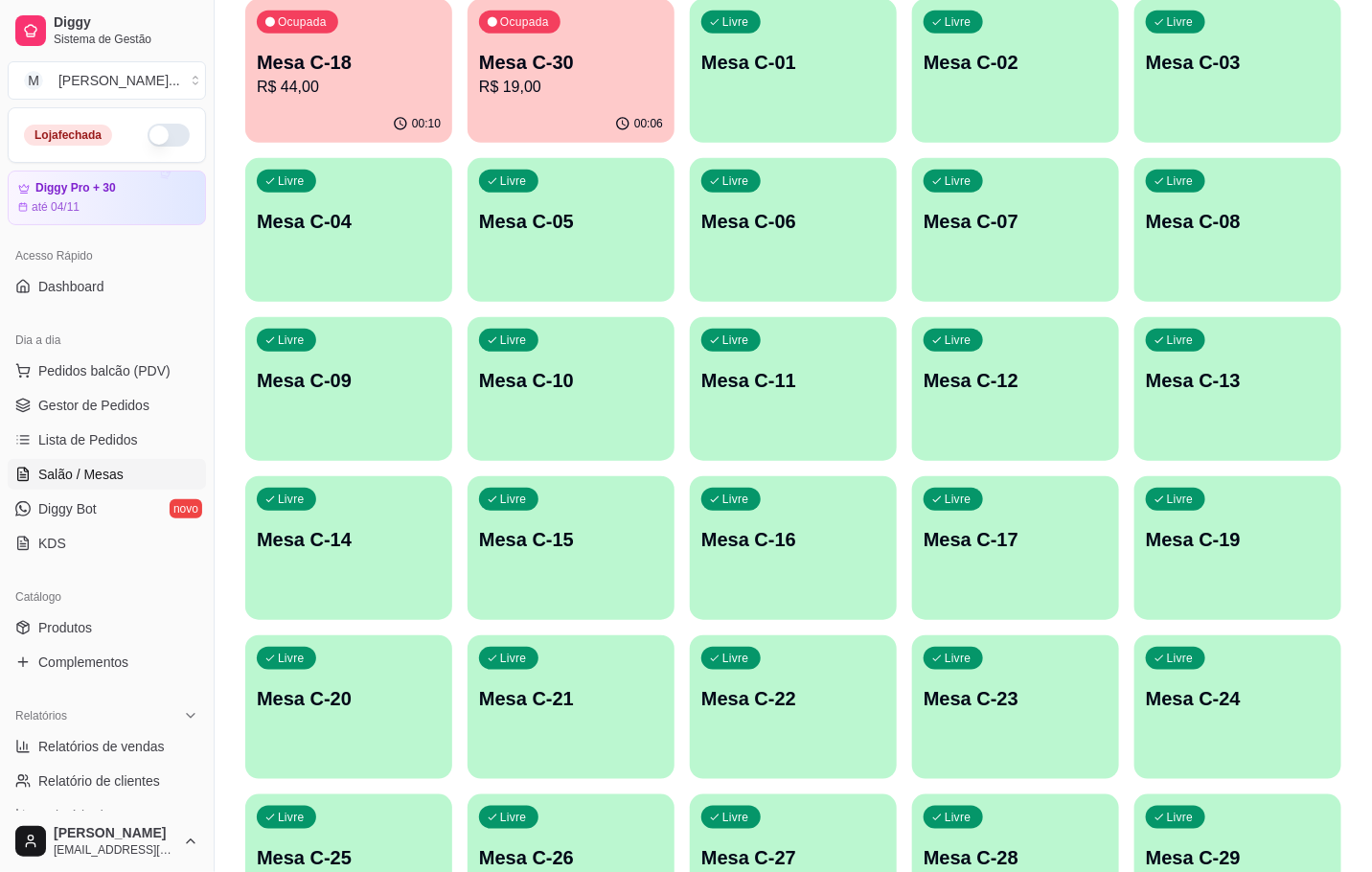
scroll to position [0, 0]
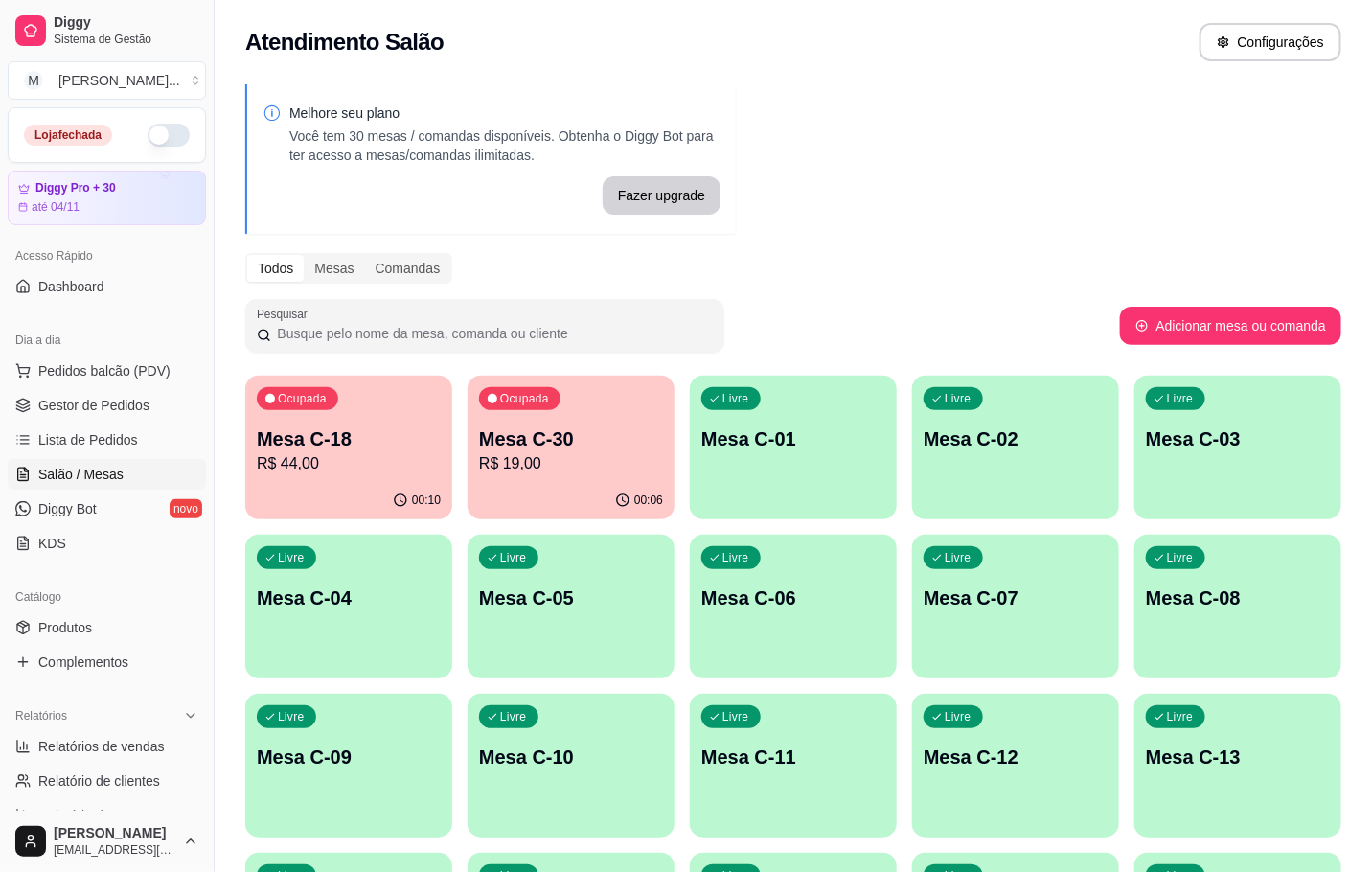
click at [303, 418] on div "Ocupada Mesa C-18 R$ 44,00" at bounding box center [348, 429] width 207 height 107
click at [343, 421] on div "Ocupada Mesa C-18 R$ 44,00" at bounding box center [348, 429] width 207 height 107
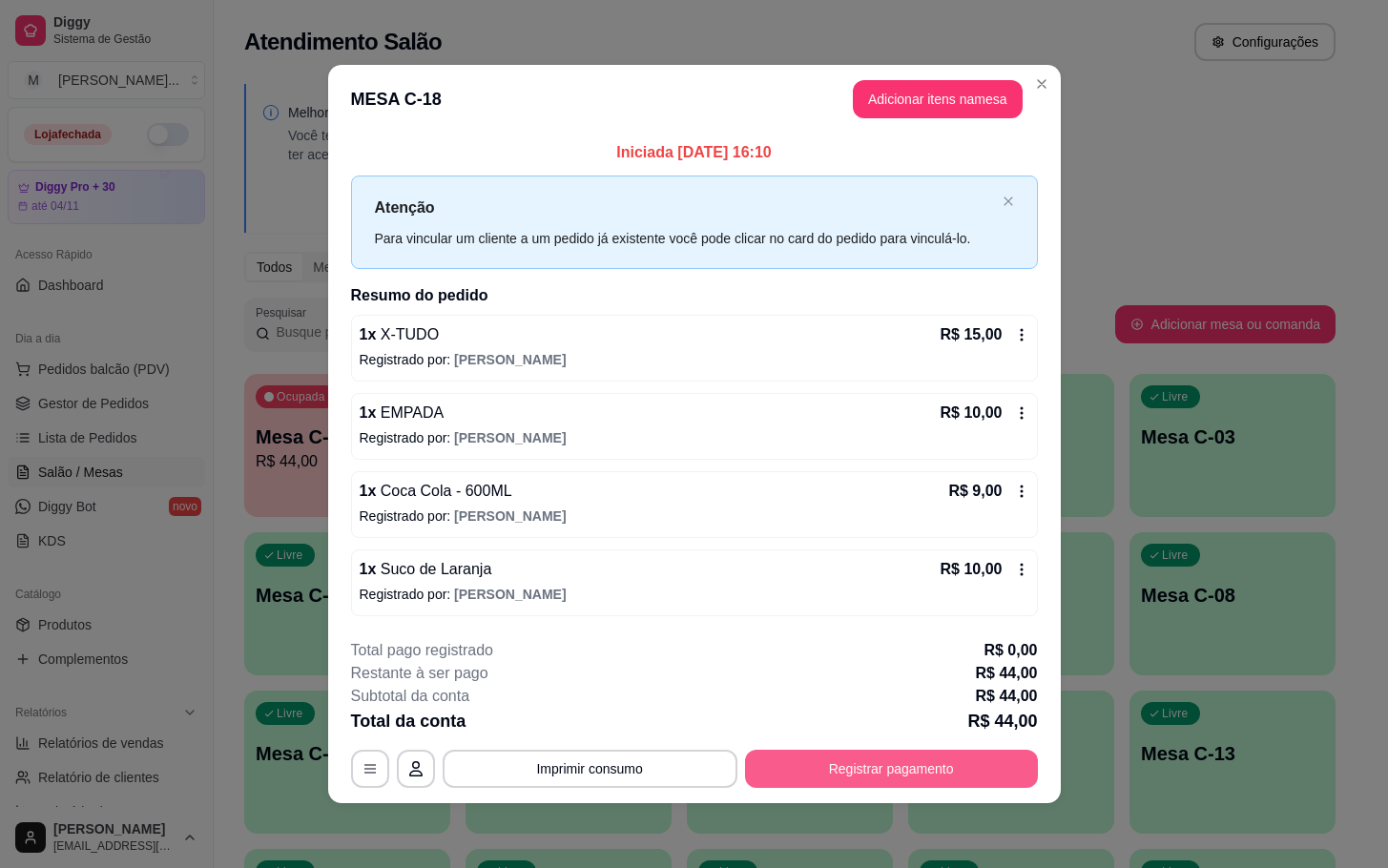
click at [805, 773] on button "Registrar pagamento" at bounding box center [891, 769] width 293 height 38
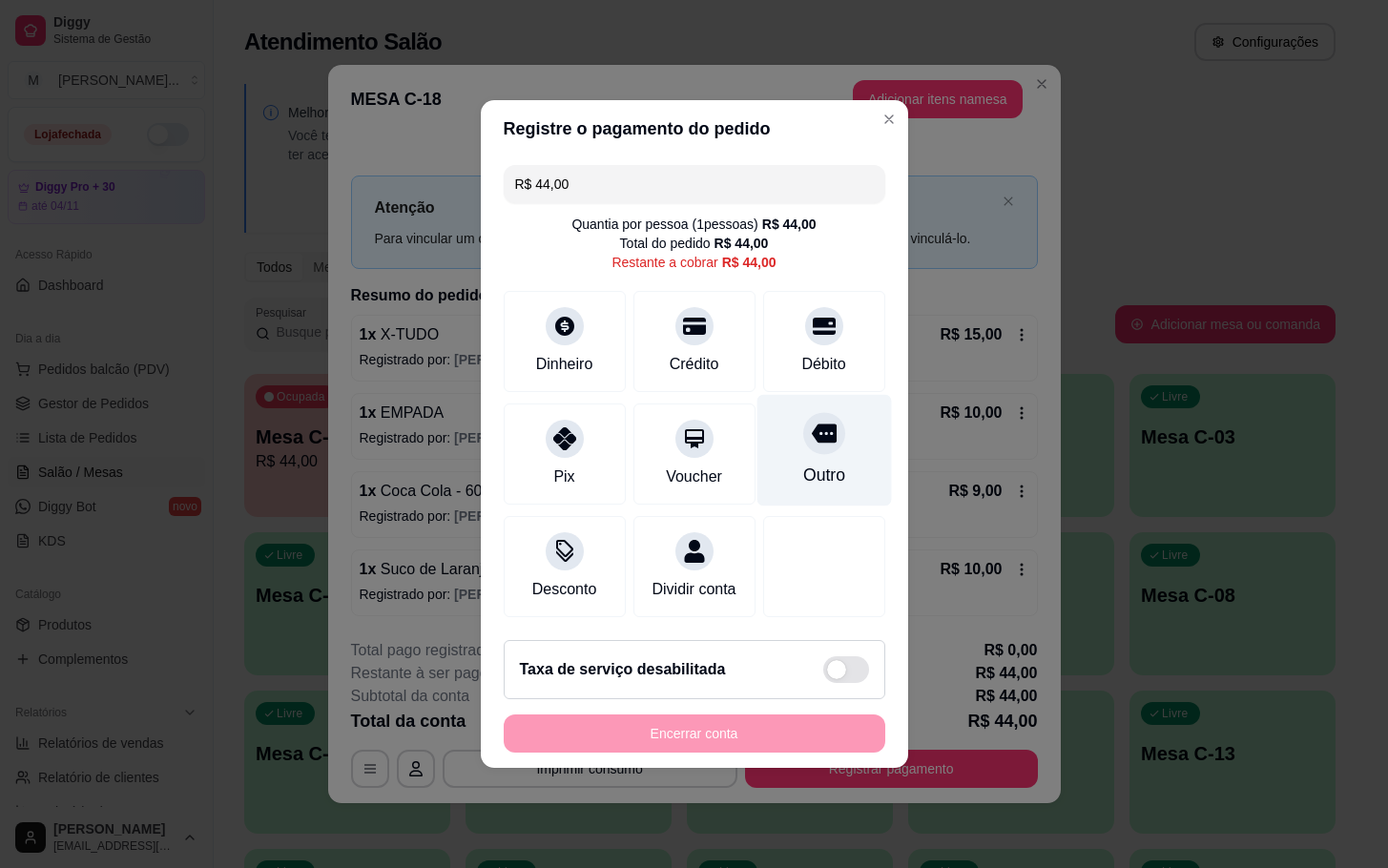
click at [816, 435] on icon at bounding box center [823, 433] width 25 height 25
type input "R$ 0,00"
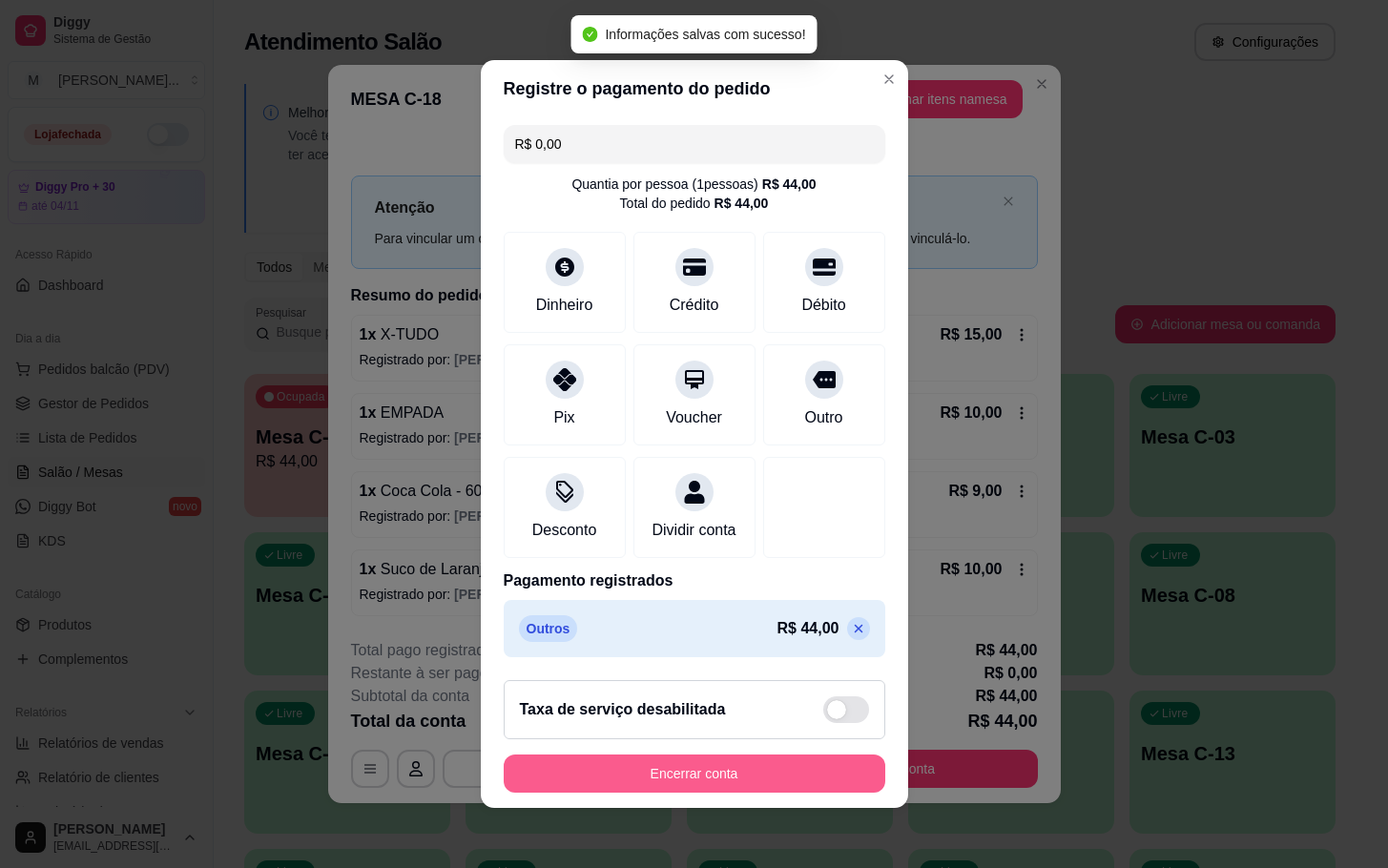
click at [730, 781] on button "Encerrar conta" at bounding box center [695, 774] width 382 height 38
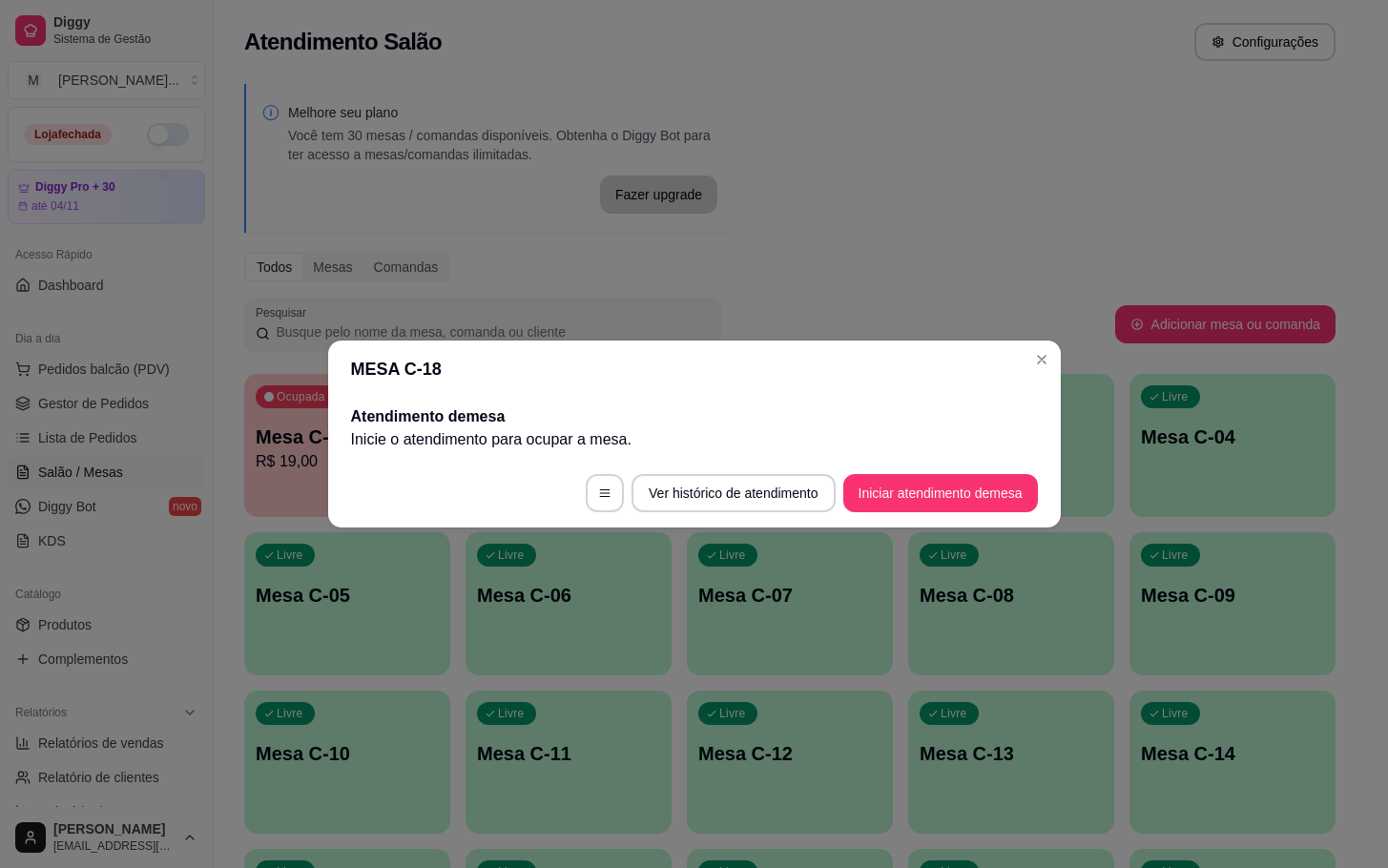
click at [1054, 350] on header "MESA C-18" at bounding box center [694, 370] width 733 height 58
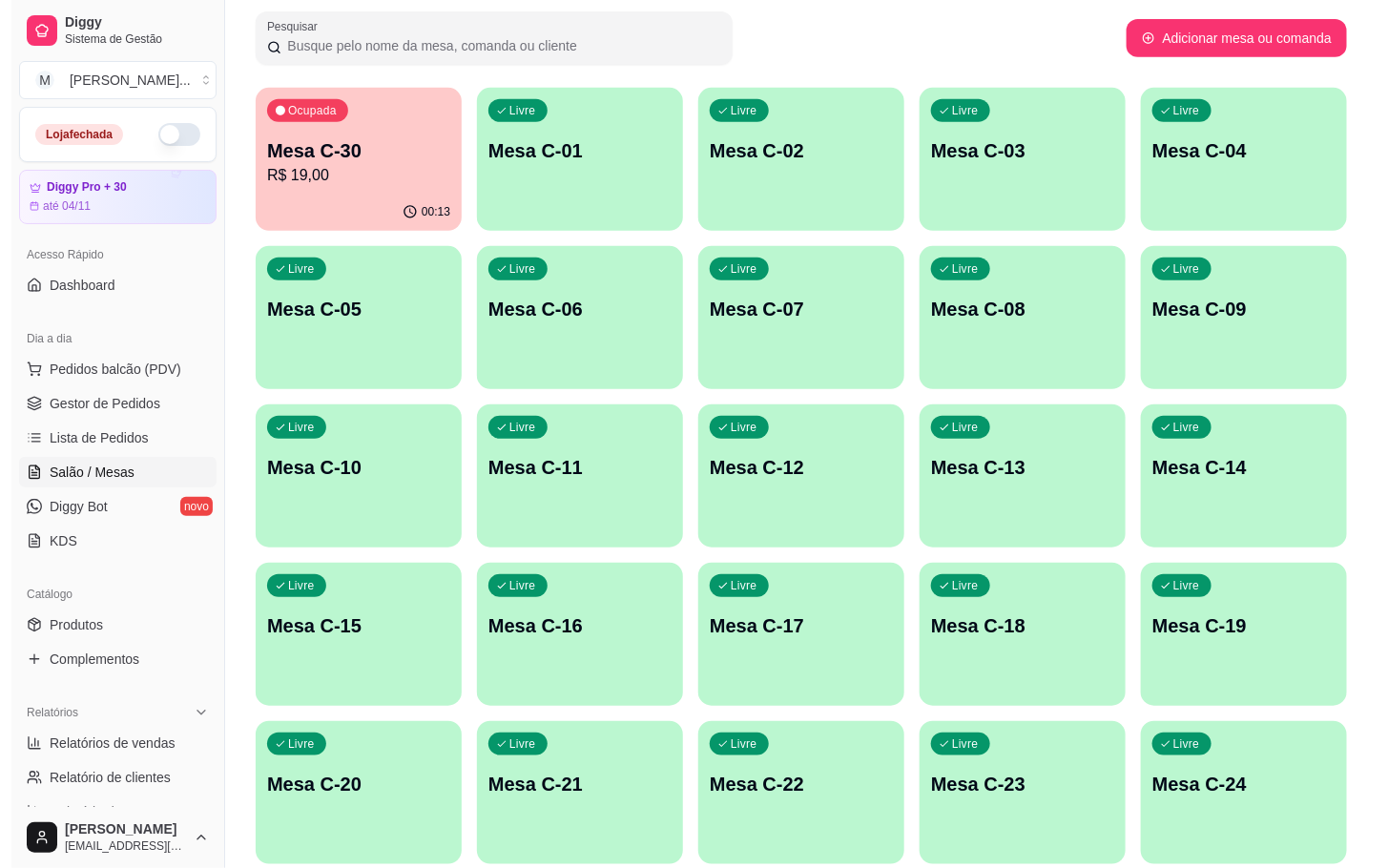
scroll to position [430, 0]
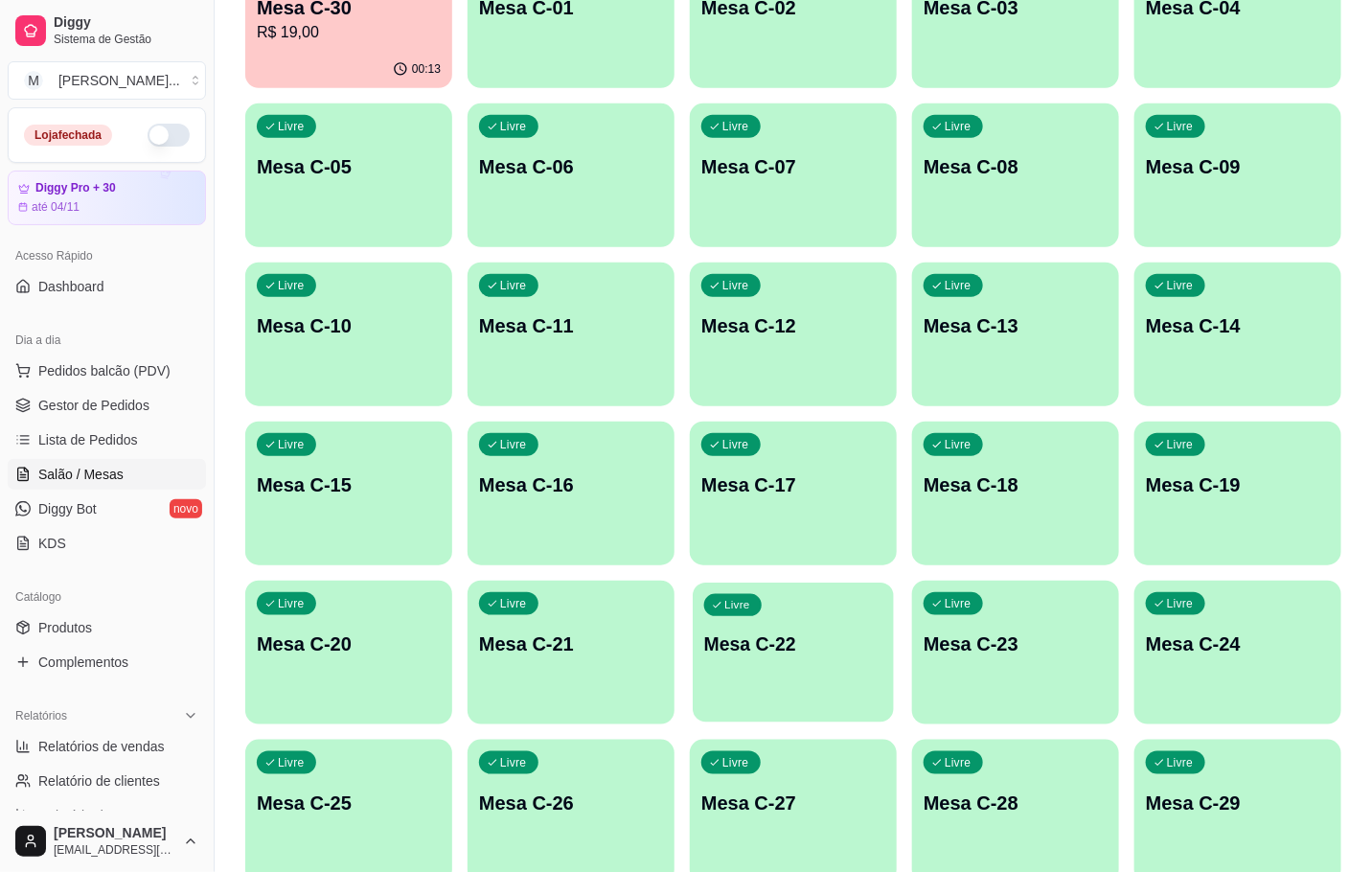
click at [757, 628] on div "Livre Mesa C-22" at bounding box center [794, 640] width 202 height 117
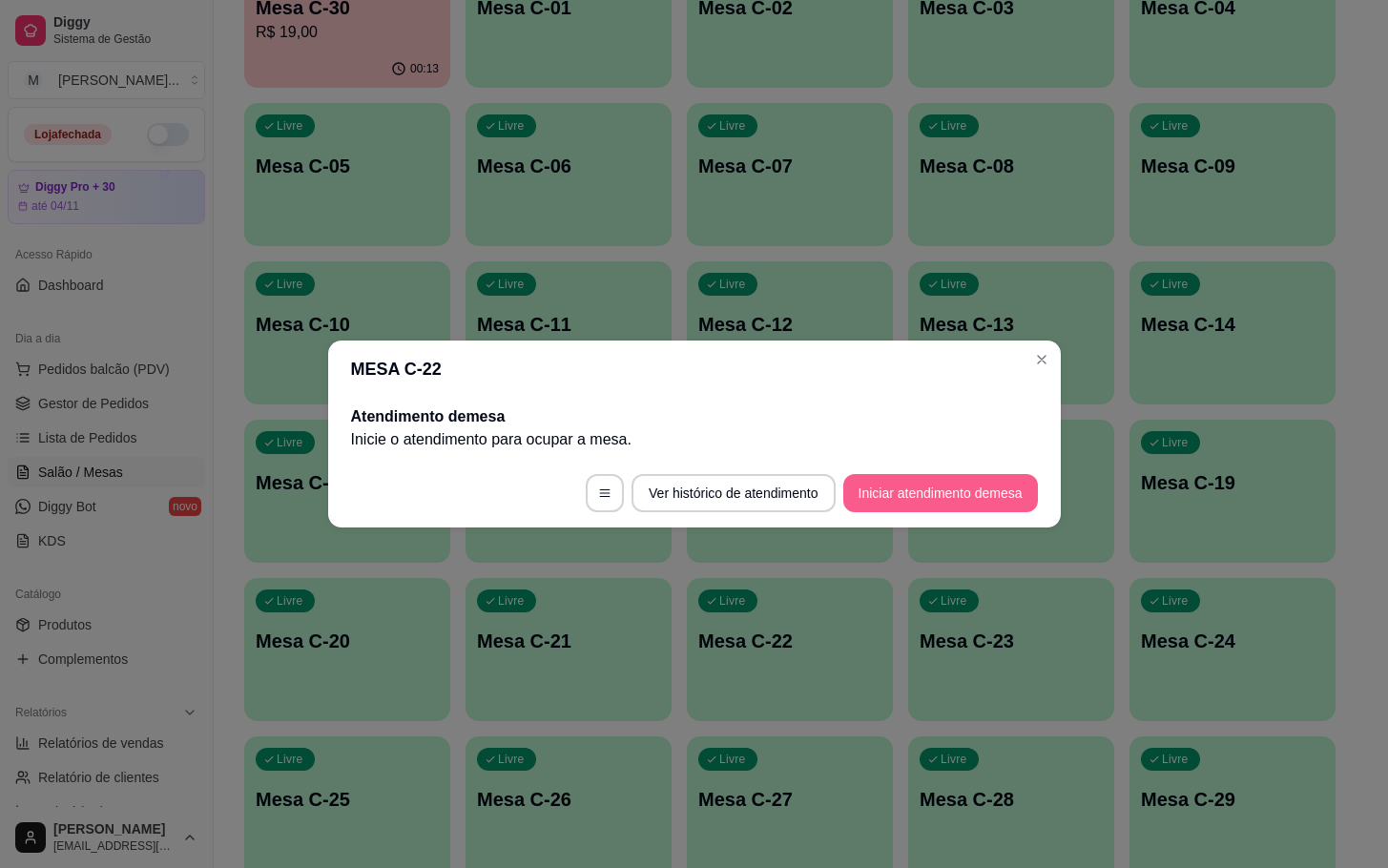
click at [848, 486] on button "Iniciar atendimento de mesa" at bounding box center [941, 493] width 195 height 38
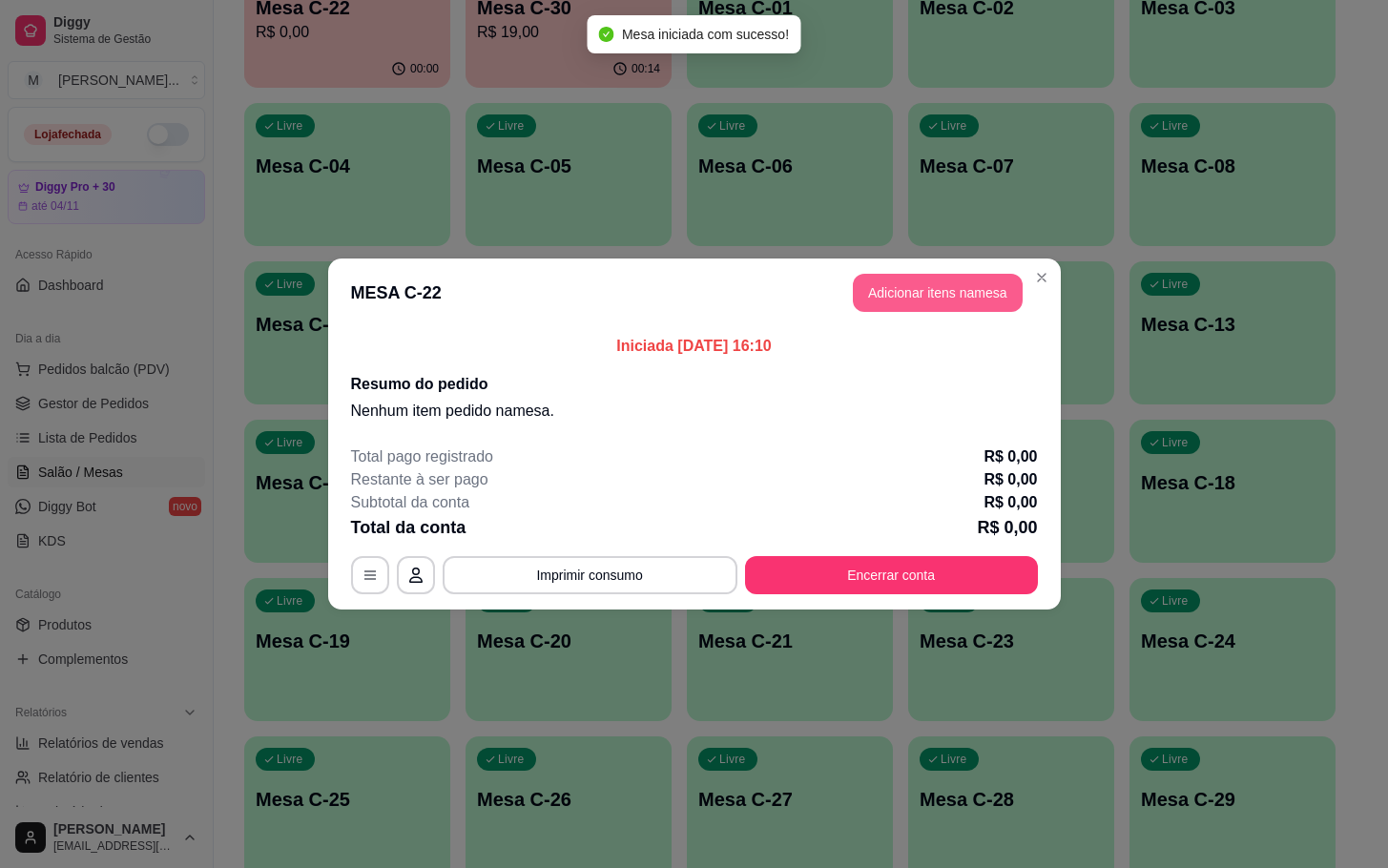
click at [906, 303] on button "Adicionar itens na mesa" at bounding box center [938, 292] width 170 height 38
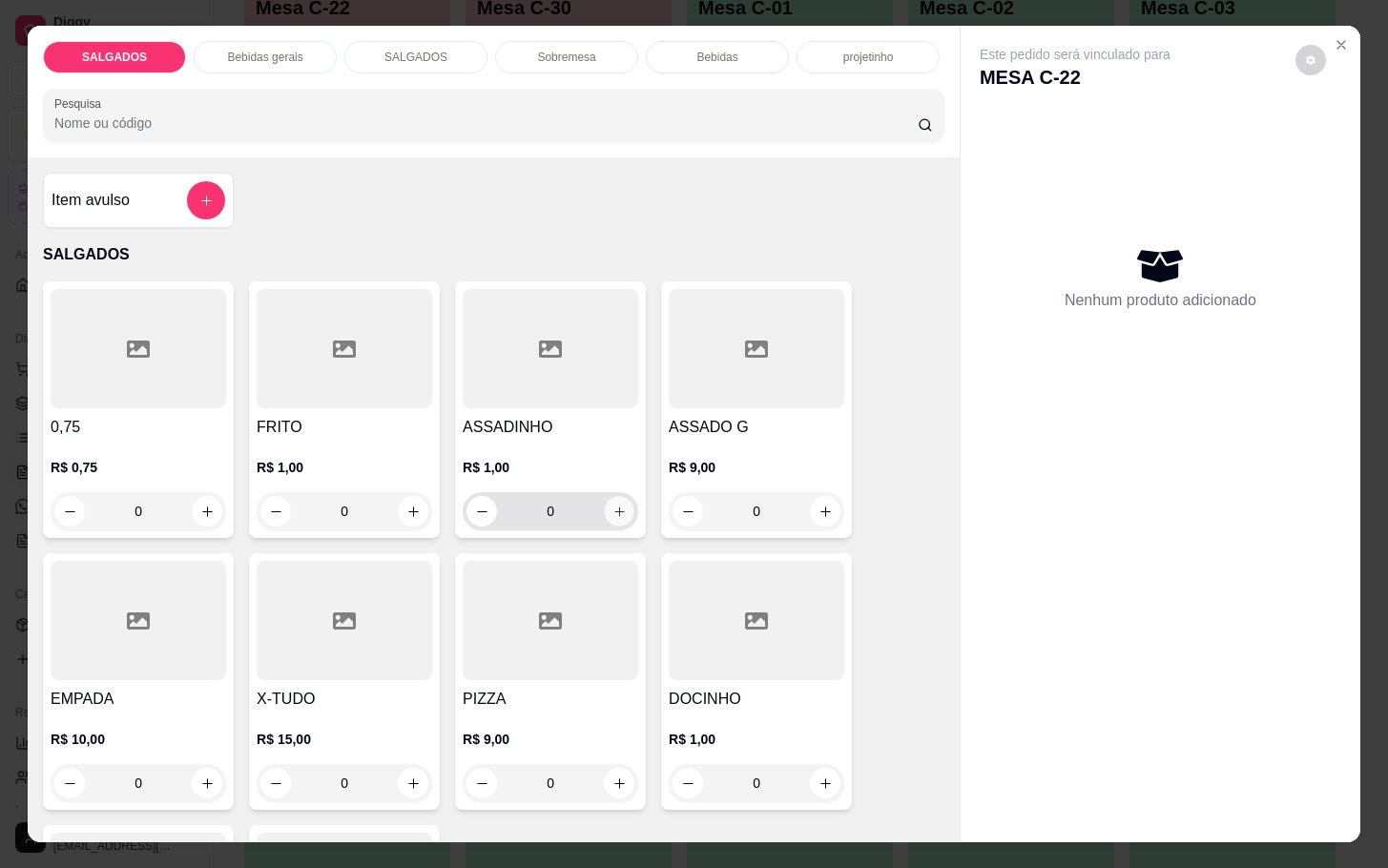
click at [612, 505] on icon "increase-product-quantity" at bounding box center [619, 512] width 14 height 14
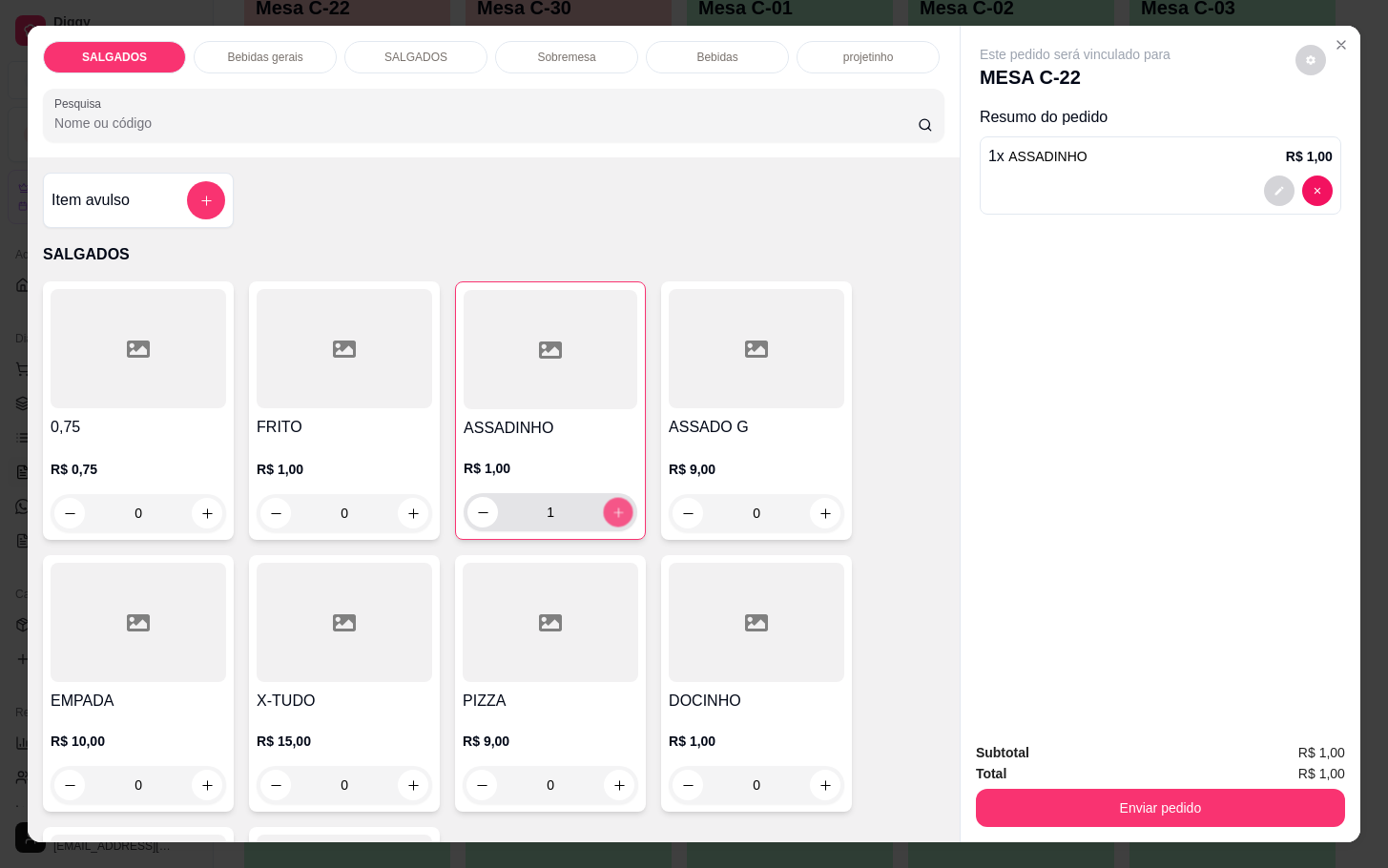
click at [611, 506] on icon "increase-product-quantity" at bounding box center [618, 513] width 14 height 14
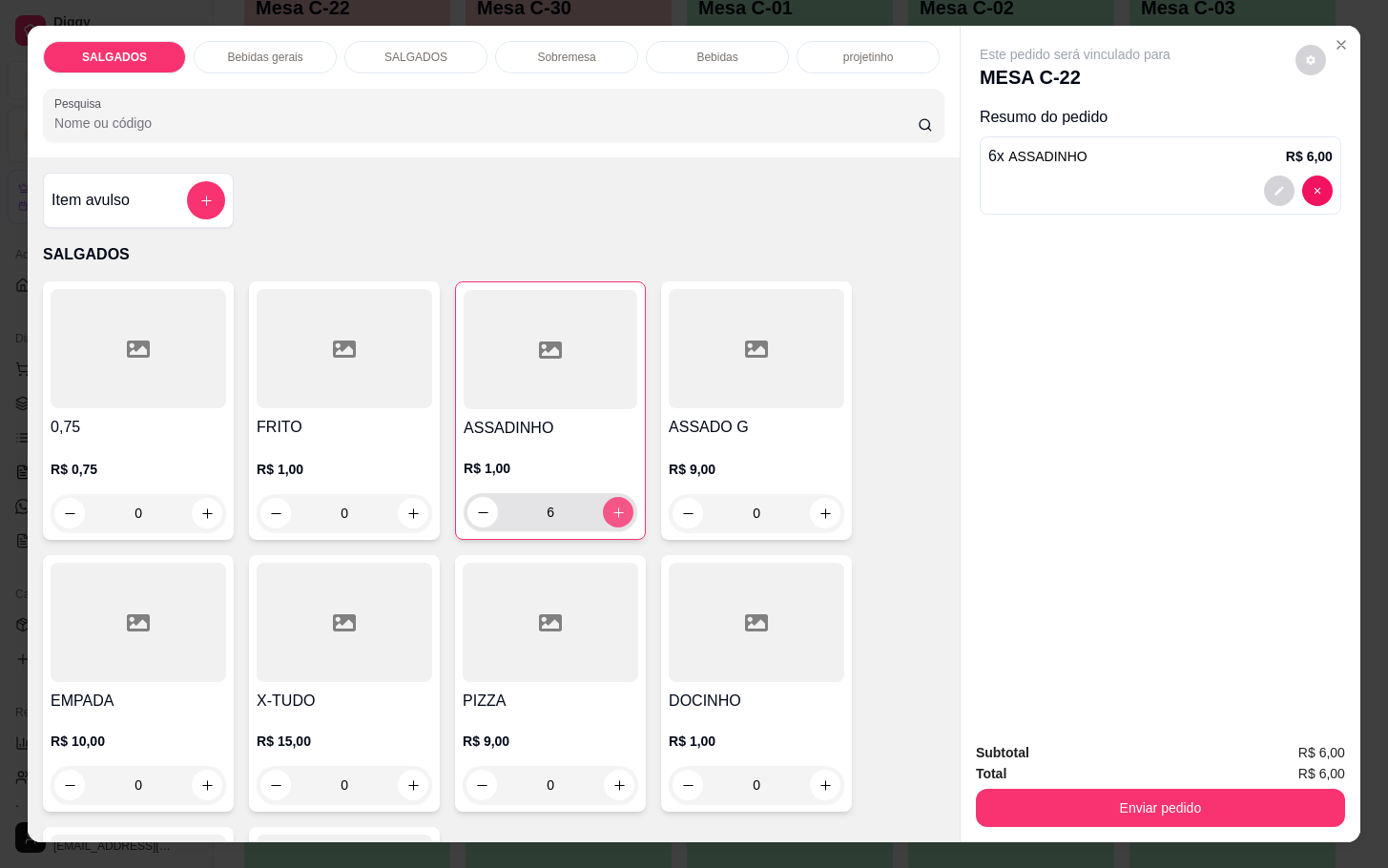
click at [611, 506] on icon "increase-product-quantity" at bounding box center [618, 513] width 14 height 14
type input "10"
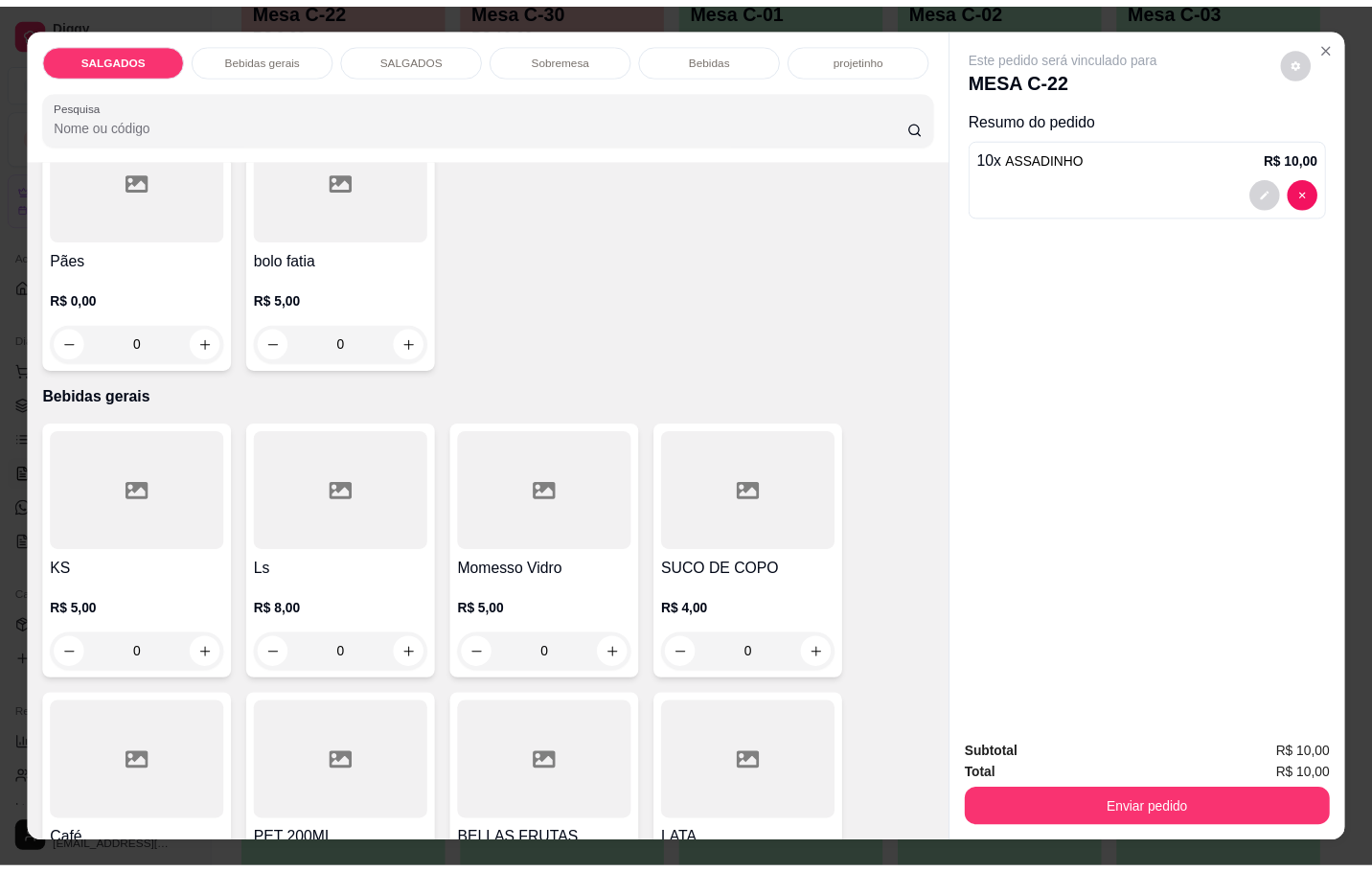
scroll to position [863, 0]
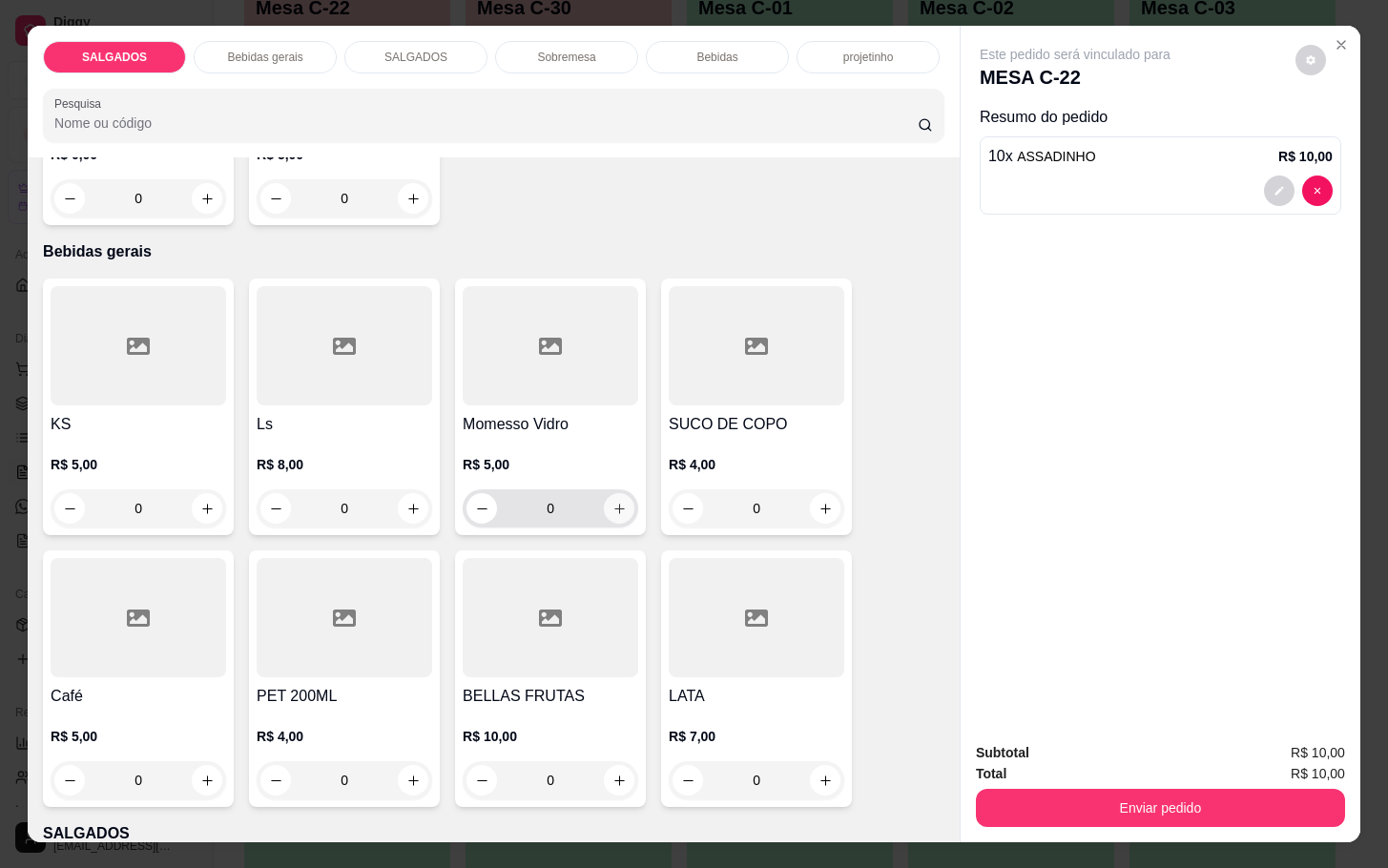
click at [612, 502] on icon "increase-product-quantity" at bounding box center [619, 509] width 14 height 14
type input "1"
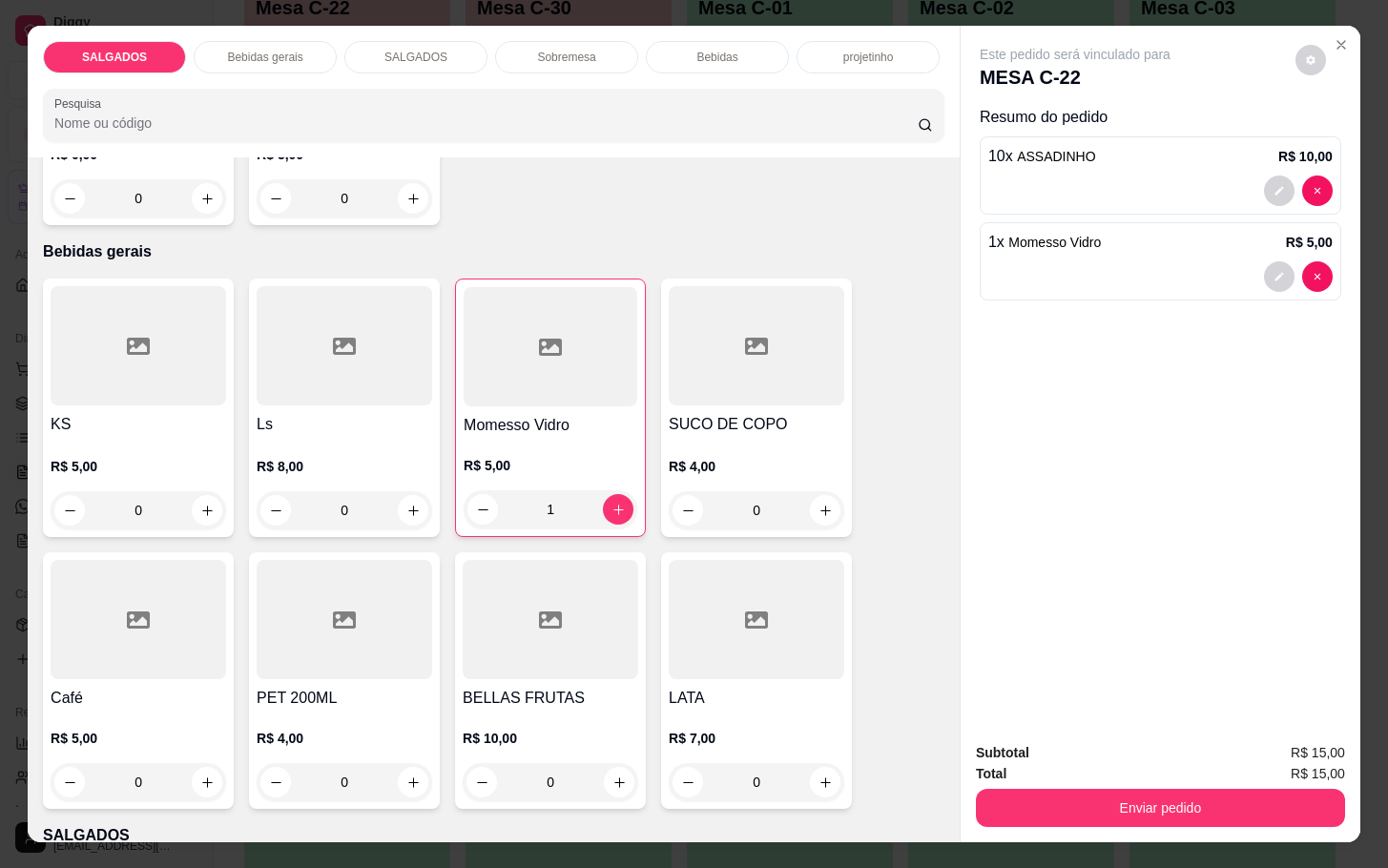
click at [1053, 690] on div "Este pedido será vinculado para MESA C-22 Resumo do pedido 10 x ASSADINHO R$ 10…" at bounding box center [1160, 376] width 400 height 700
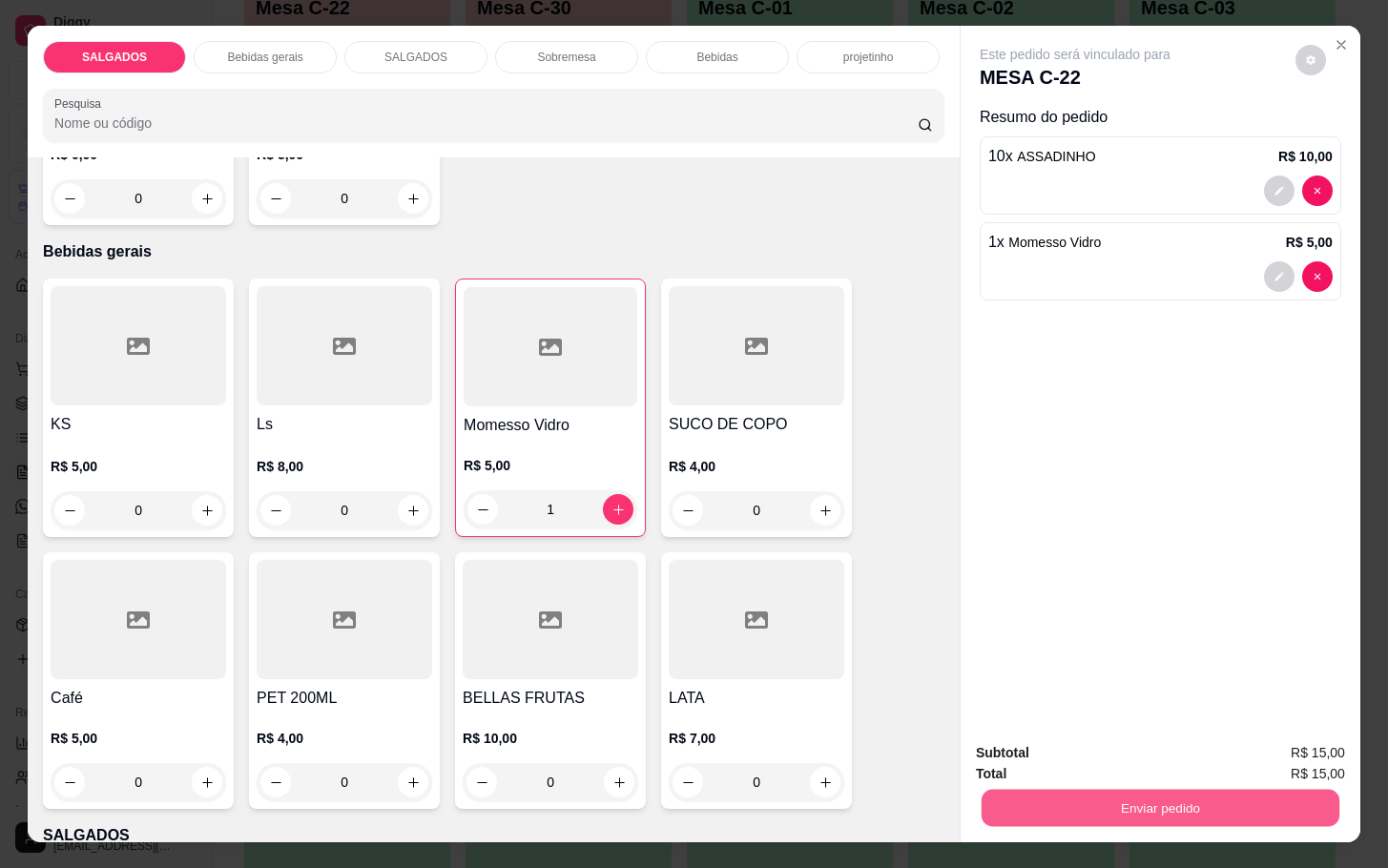
click at [1051, 789] on button "Enviar pedido" at bounding box center [1160, 807] width 358 height 37
click at [1319, 765] on button "Enviar pedido" at bounding box center [1294, 751] width 105 height 36
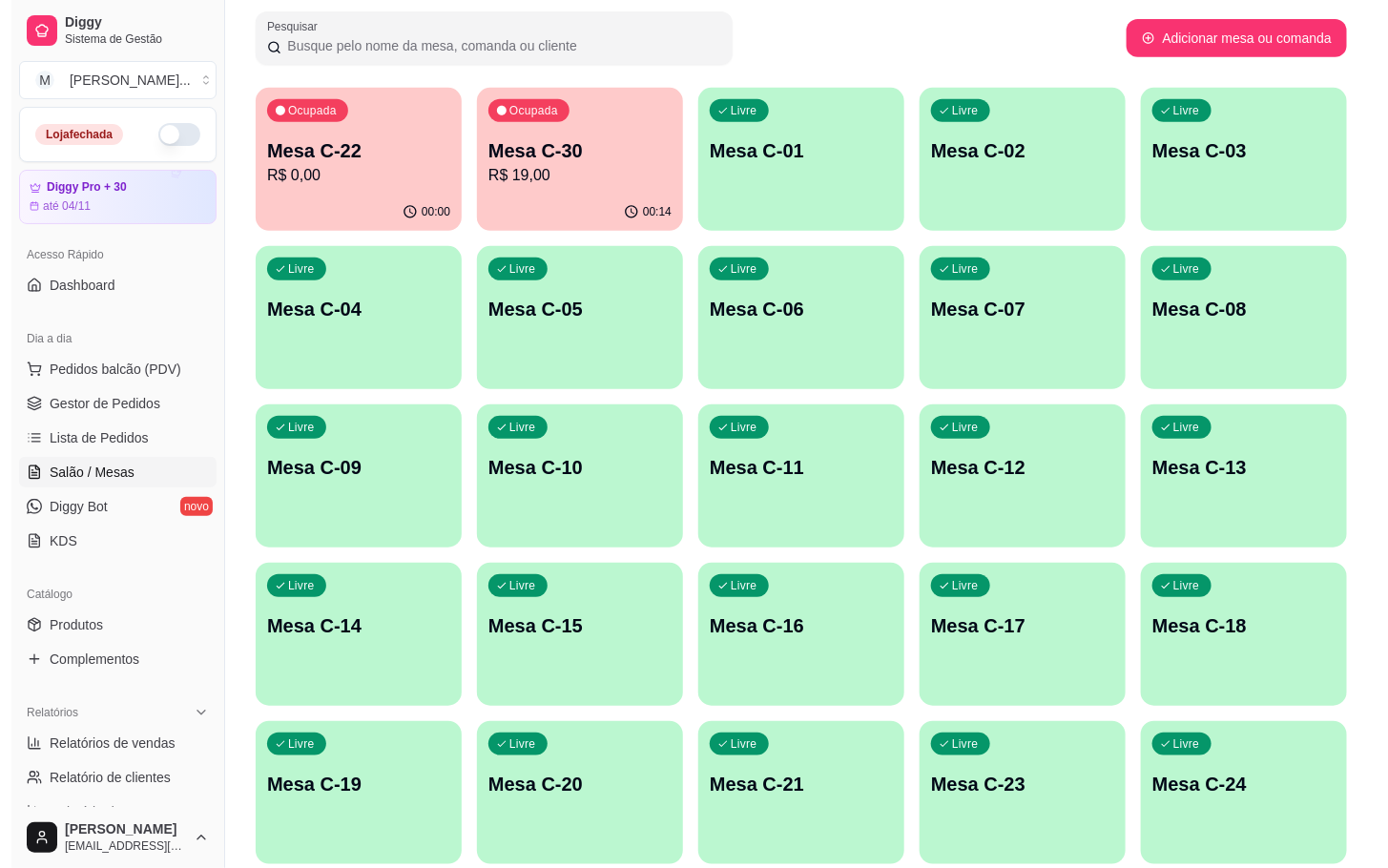
scroll to position [143, 0]
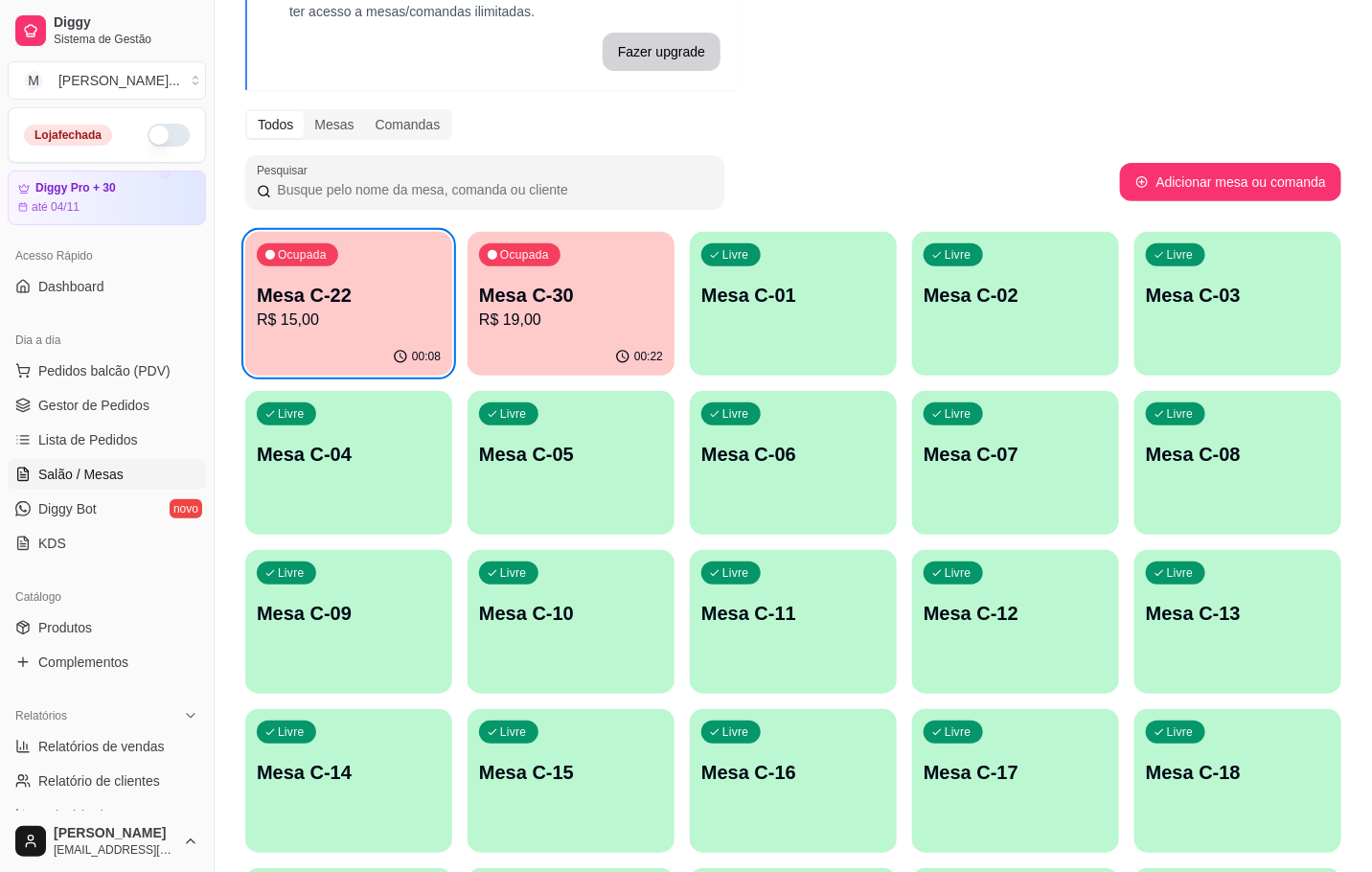
click at [262, 339] on div "00:08" at bounding box center [348, 357] width 207 height 37
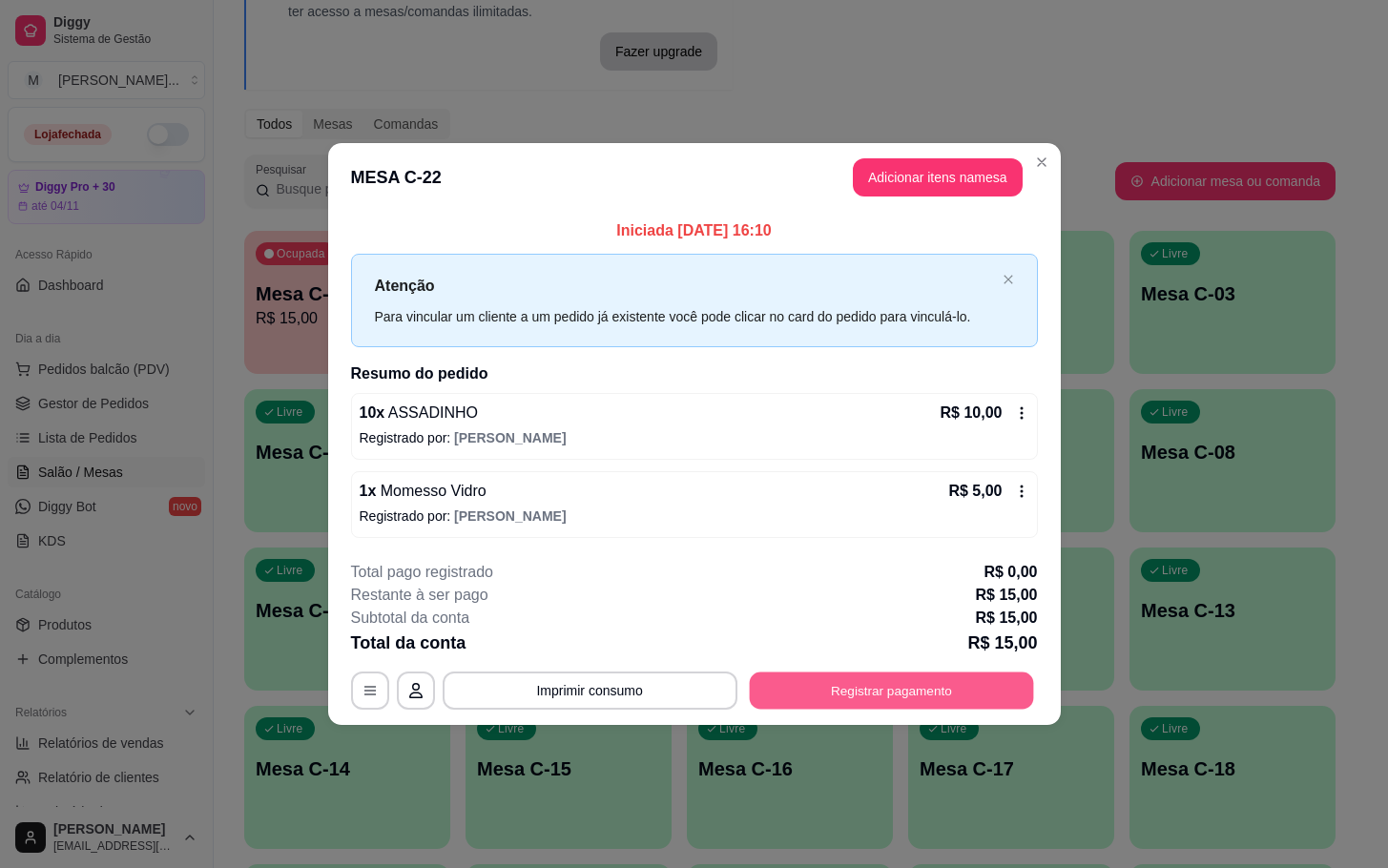
click at [886, 671] on div "**********" at bounding box center [694, 635] width 687 height 149
click at [831, 704] on button "Registrar pagamento" at bounding box center [891, 690] width 284 height 37
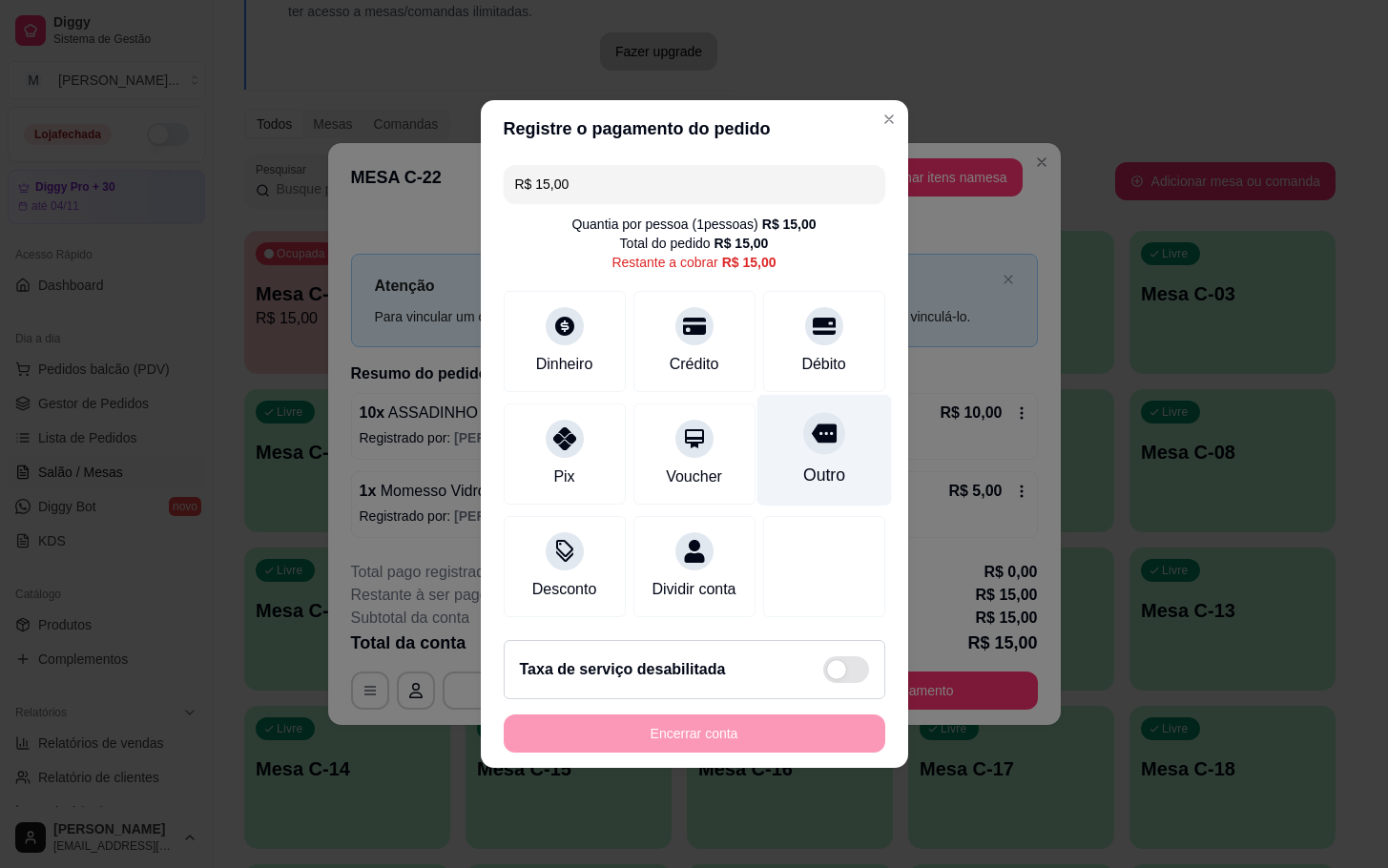
click at [803, 433] on div at bounding box center [824, 434] width 42 height 42
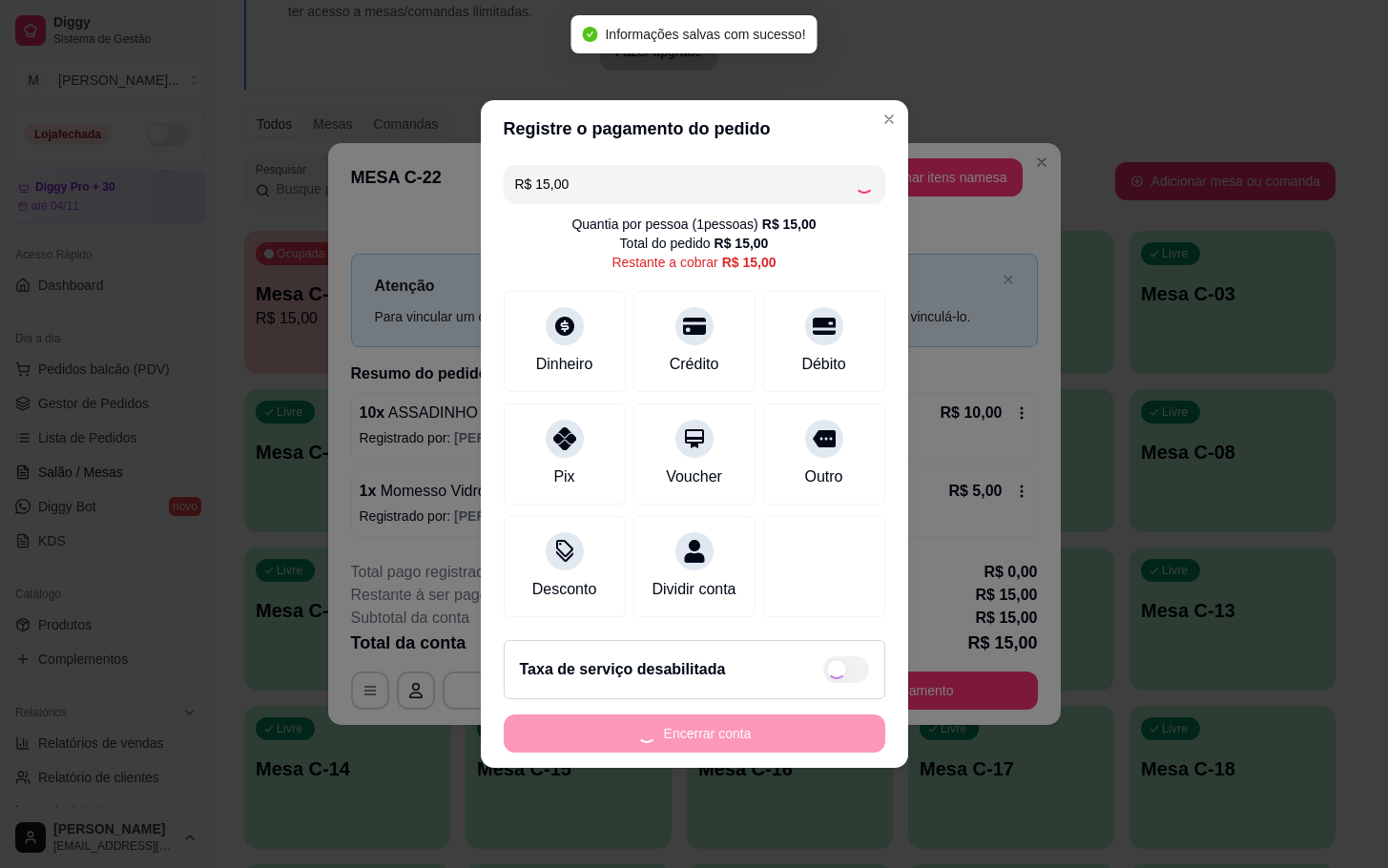
type input "R$ 0,00"
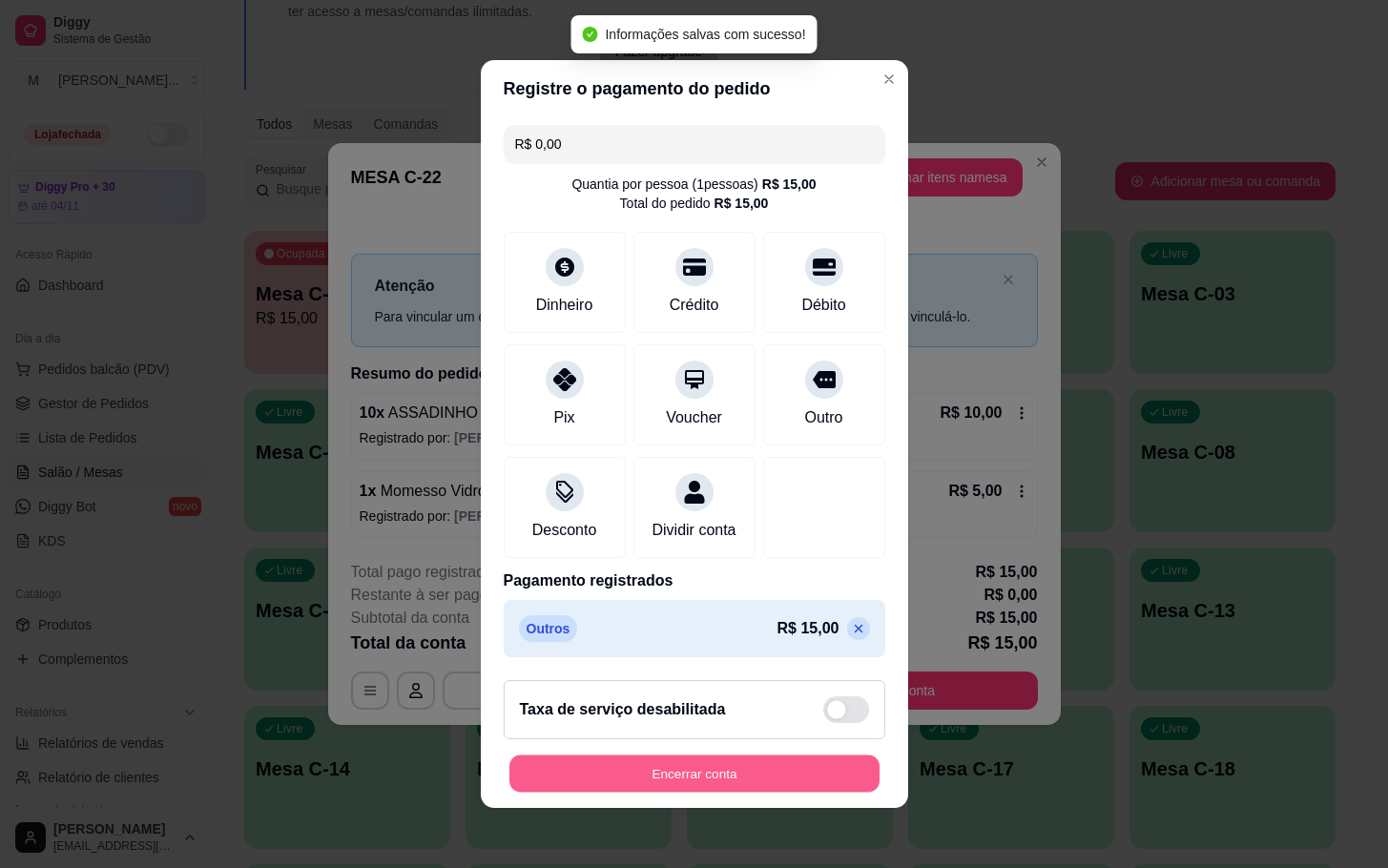
click at [730, 768] on div "Encerrar conta" at bounding box center [695, 774] width 382 height 38
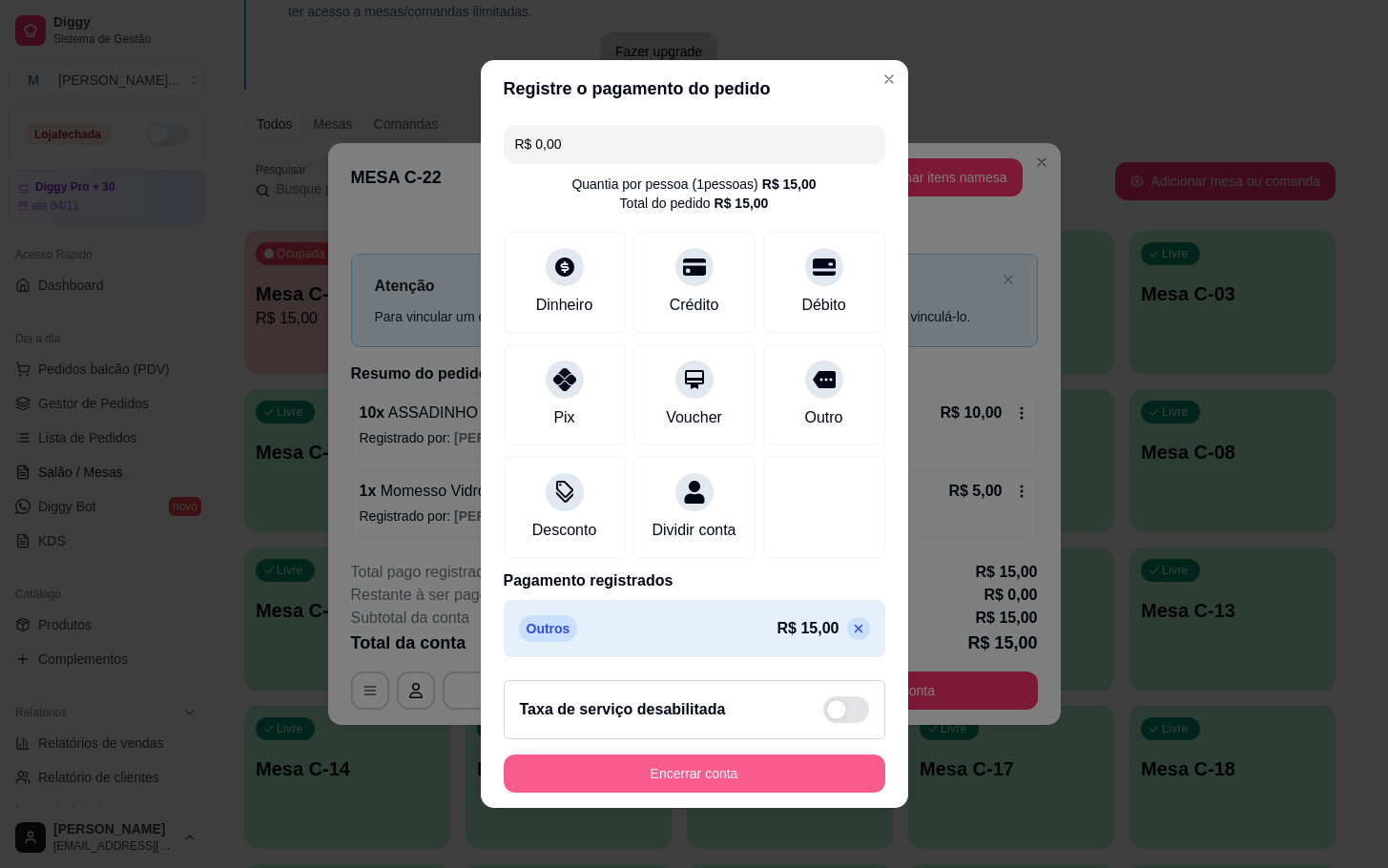
click at [679, 780] on button "Encerrar conta" at bounding box center [695, 774] width 382 height 38
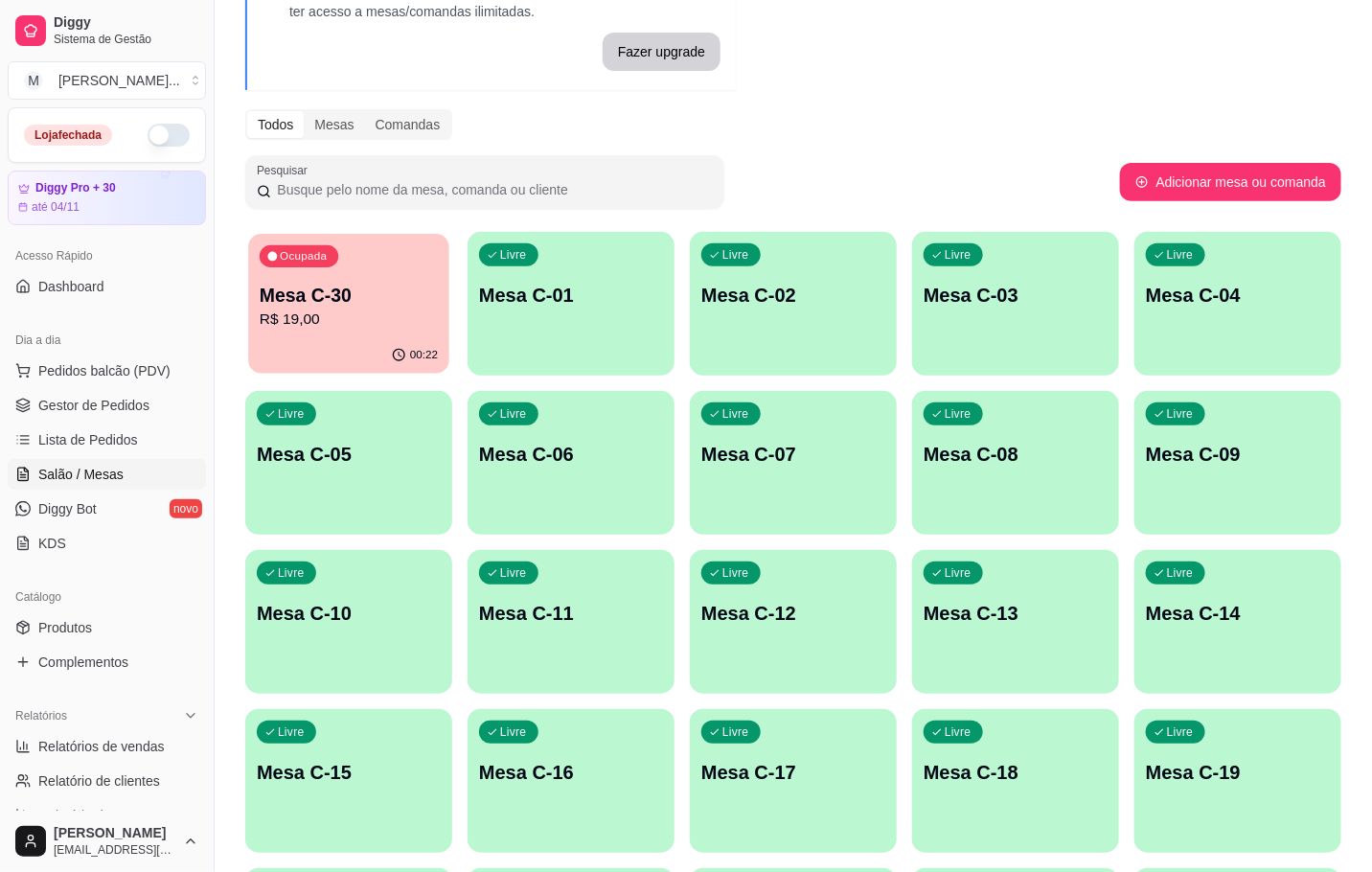
click at [382, 305] on p "Mesa C-30" at bounding box center [348, 296] width 178 height 26
click at [359, 317] on p "R$ 19,00" at bounding box center [348, 320] width 184 height 23
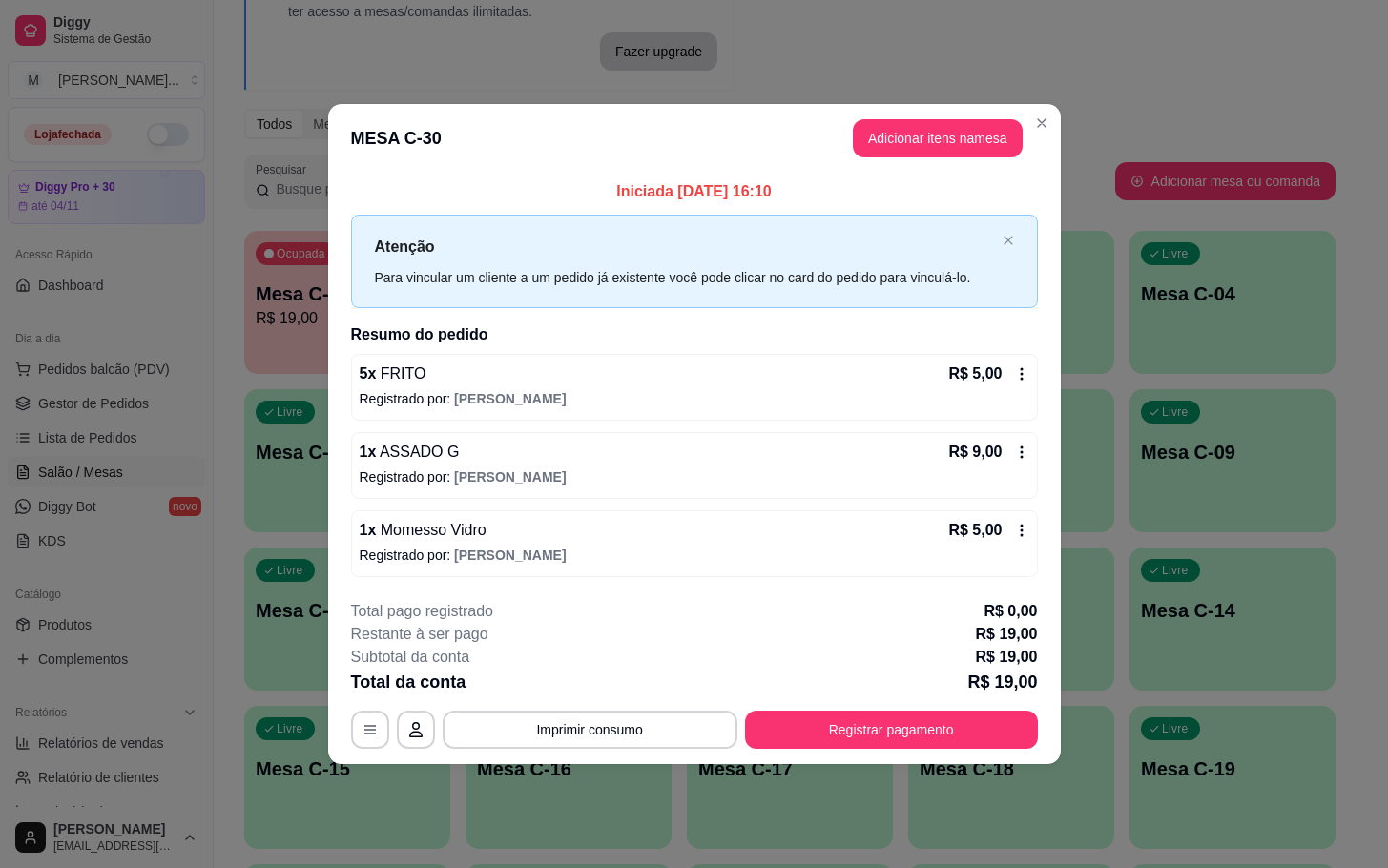
click at [996, 153] on button "Adicionar itens na mesa" at bounding box center [938, 138] width 170 height 38
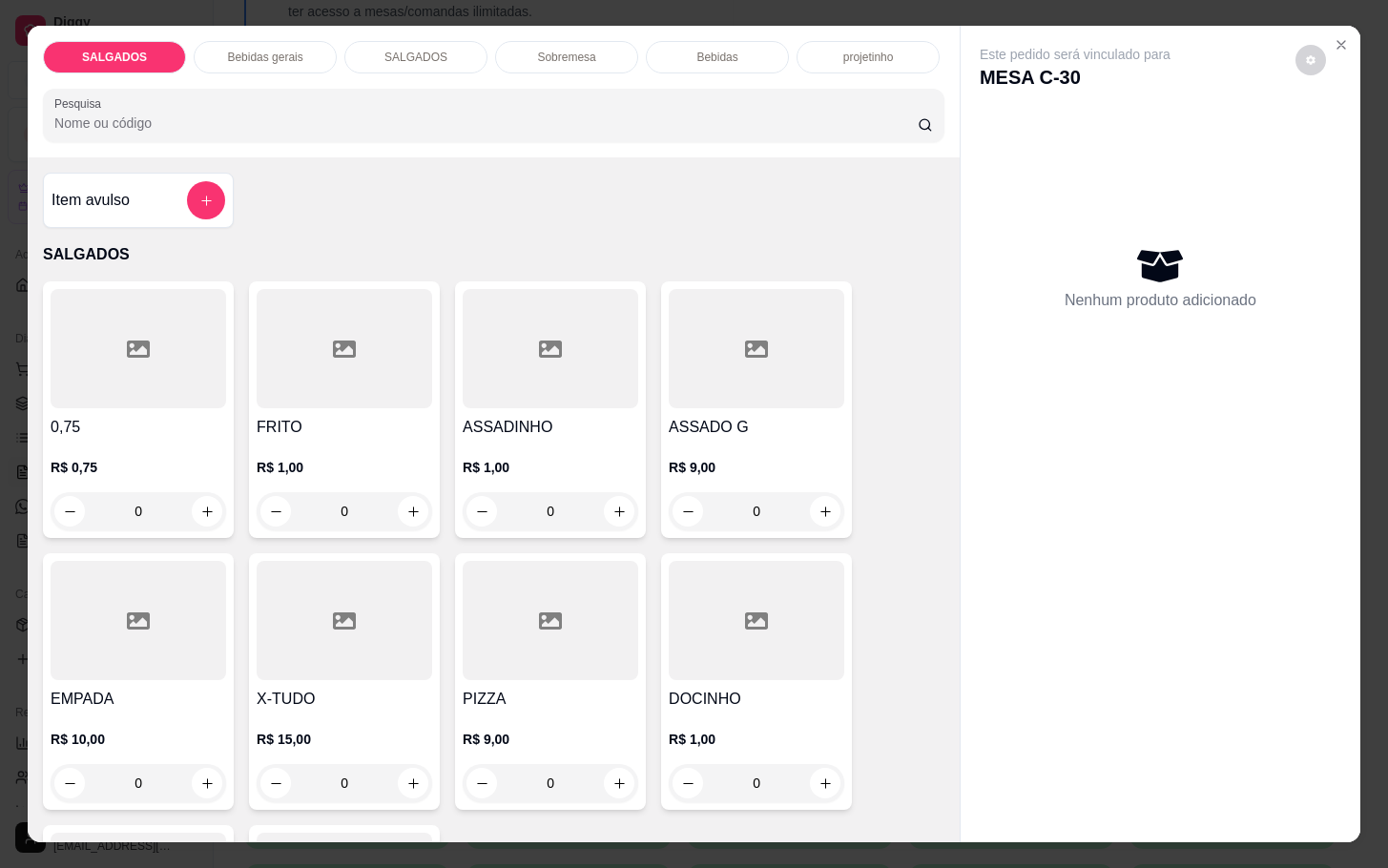
click at [982, 135] on div "Nenhum produto adicionado" at bounding box center [1161, 277] width 362 height 374
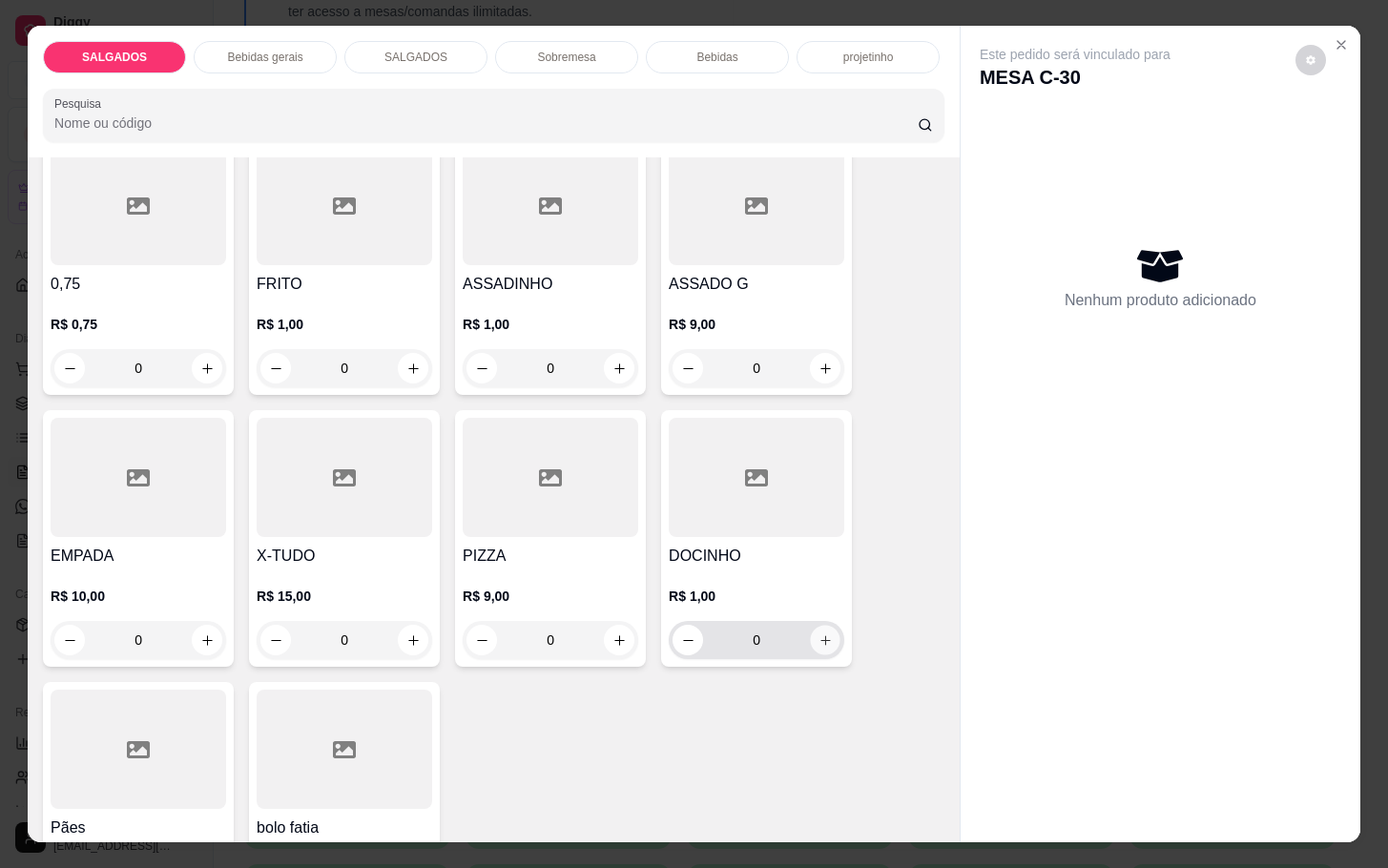
click at [822, 635] on button "increase-product-quantity" at bounding box center [826, 641] width 30 height 30
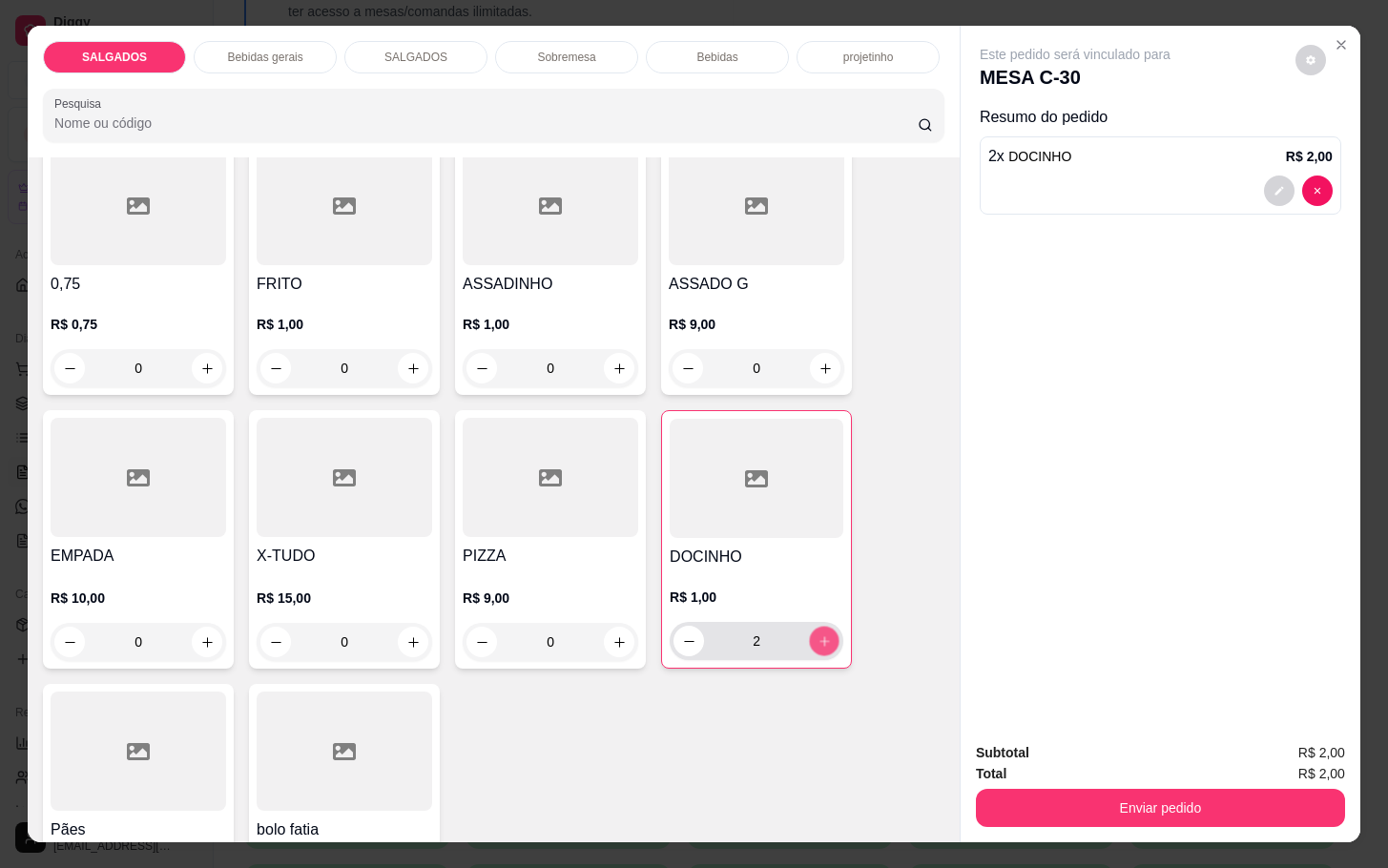
click at [822, 635] on button "increase-product-quantity" at bounding box center [825, 641] width 30 height 30
type input "5"
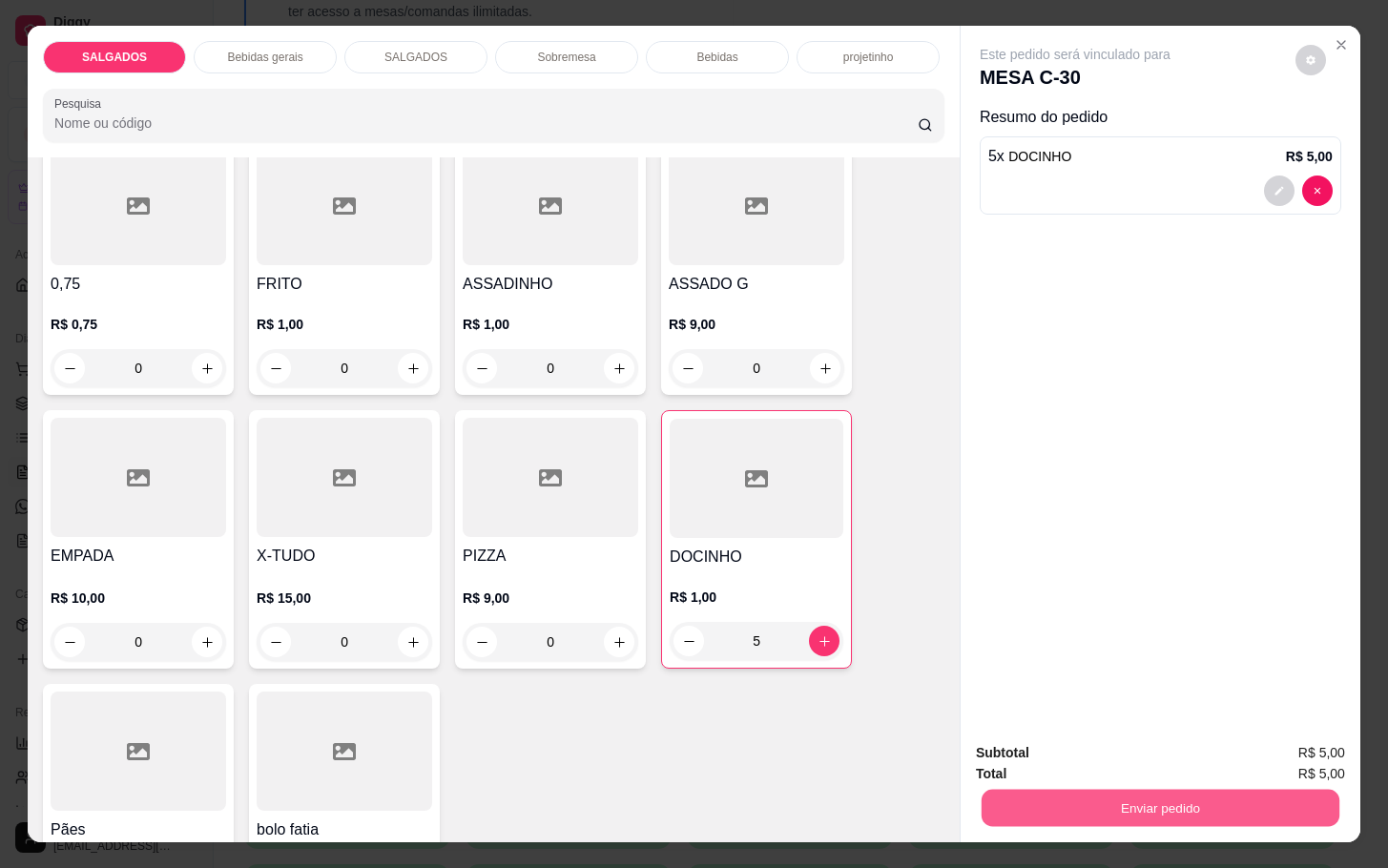
click at [1153, 793] on button "Enviar pedido" at bounding box center [1160, 807] width 358 height 37
click at [1272, 751] on button "Enviar pedido" at bounding box center [1293, 751] width 107 height 36
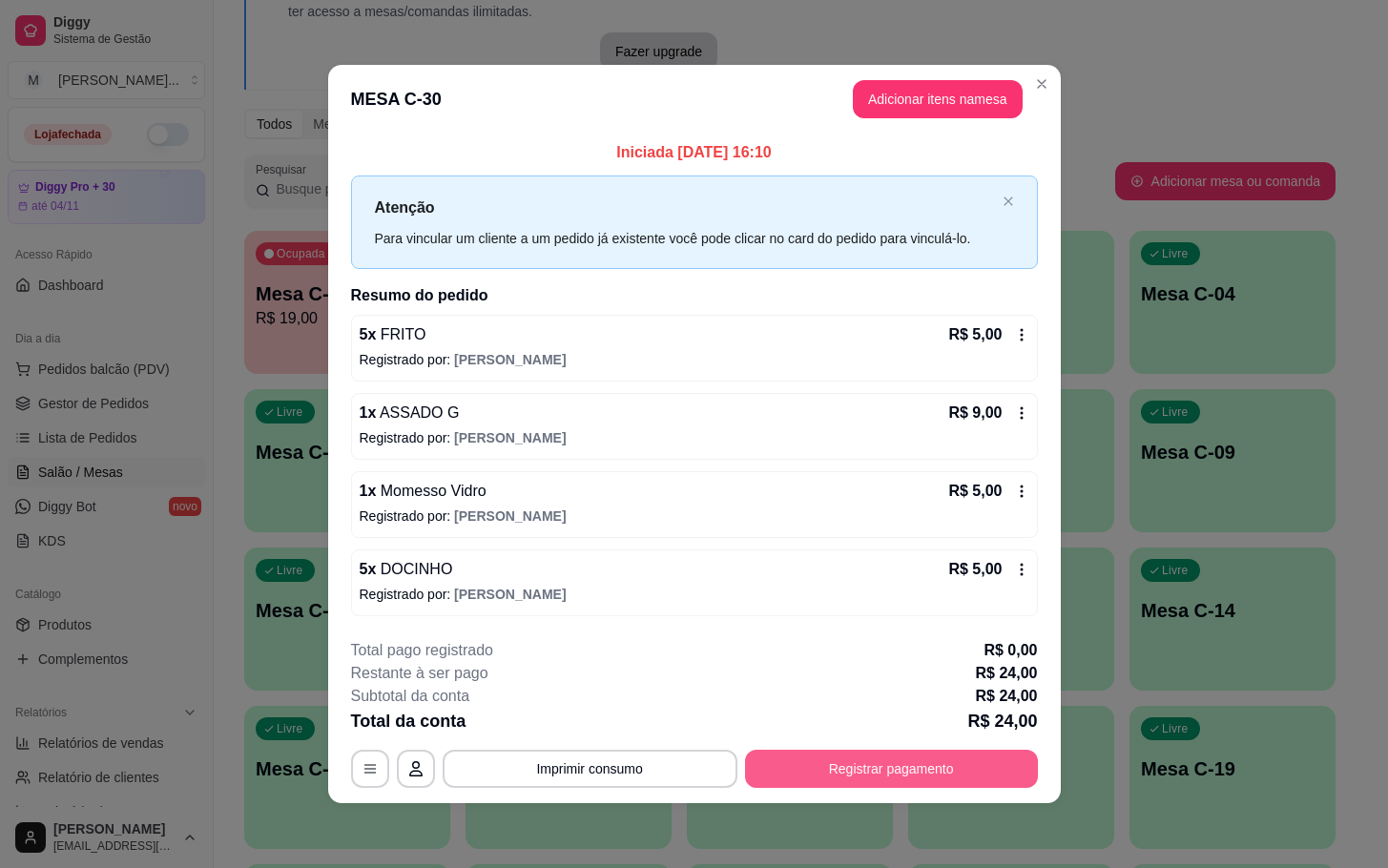
click at [888, 766] on button "Registrar pagamento" at bounding box center [891, 769] width 293 height 38
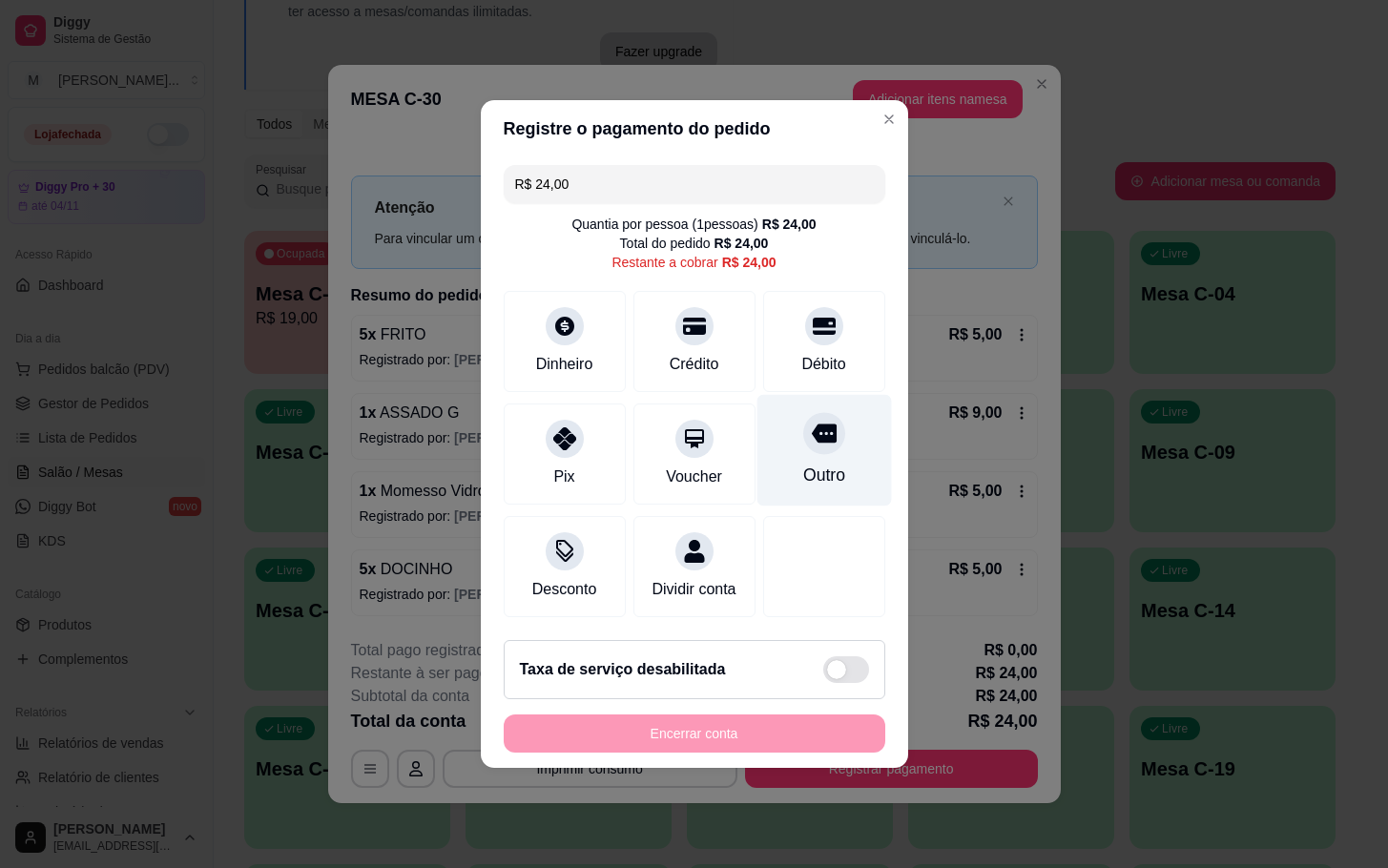
click at [824, 424] on div at bounding box center [824, 434] width 42 height 42
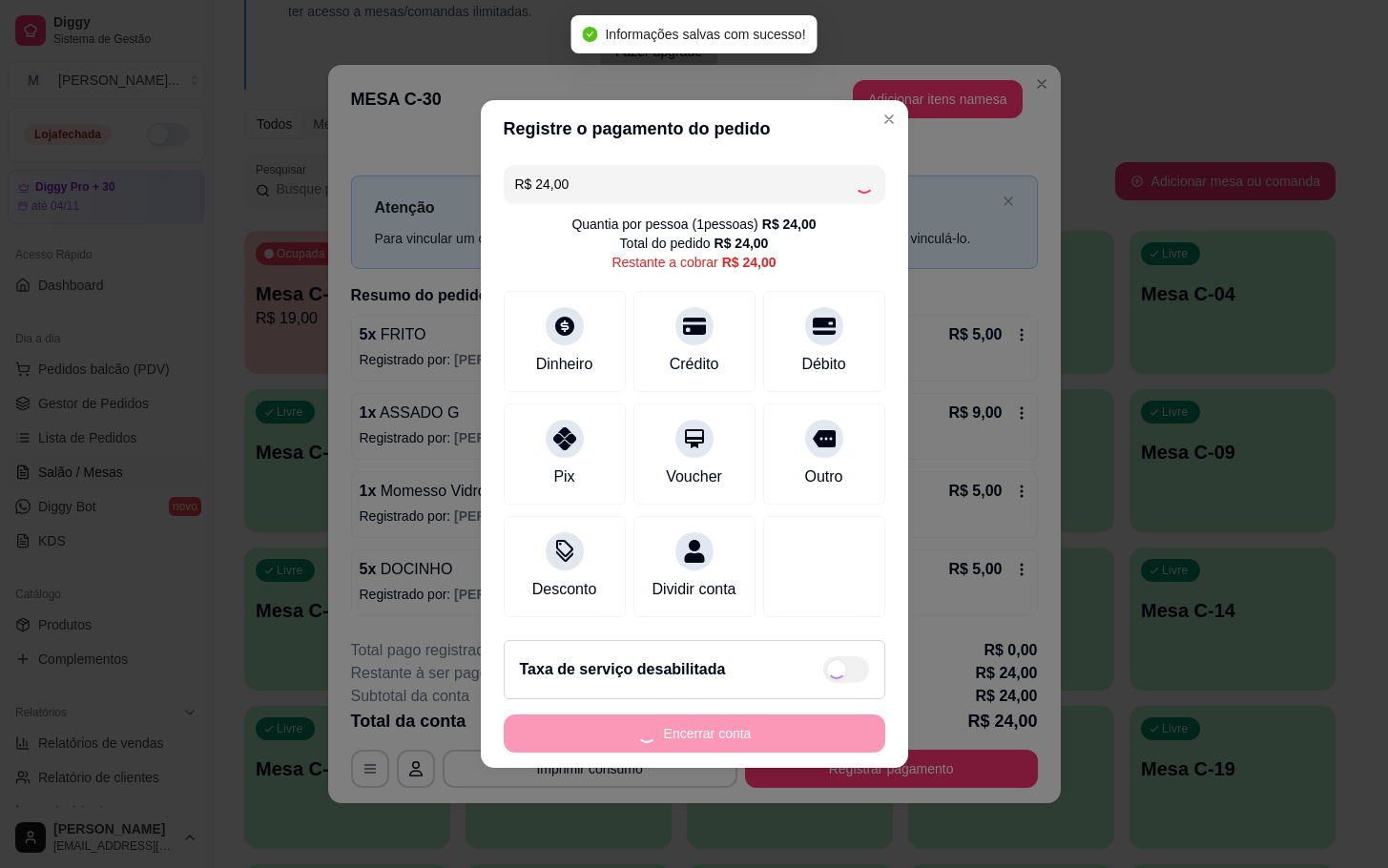
type input "R$ 0,00"
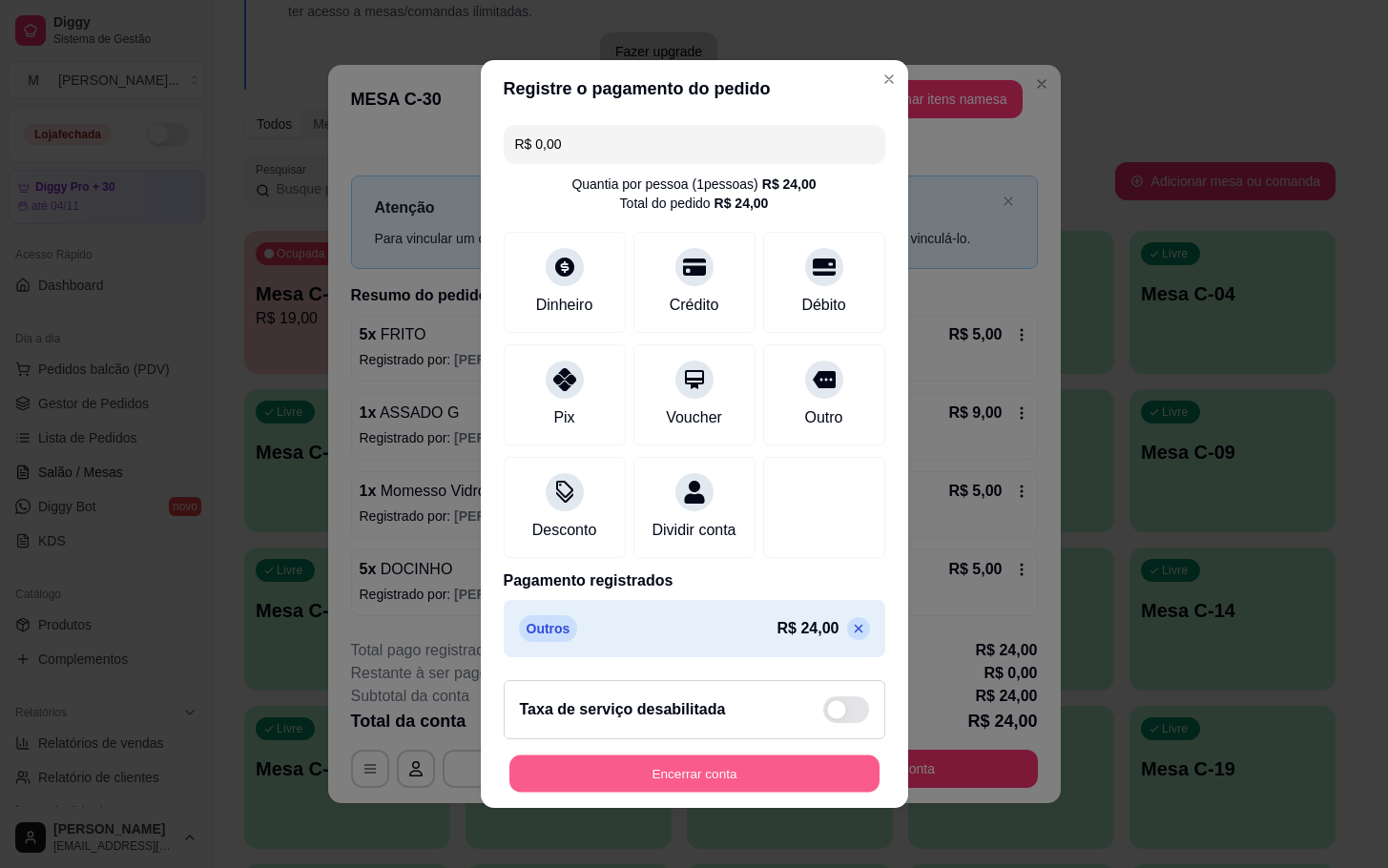
click at [781, 784] on button "Encerrar conta" at bounding box center [694, 774] width 370 height 37
